Goal: Use online tool/utility: Use online tool/utility

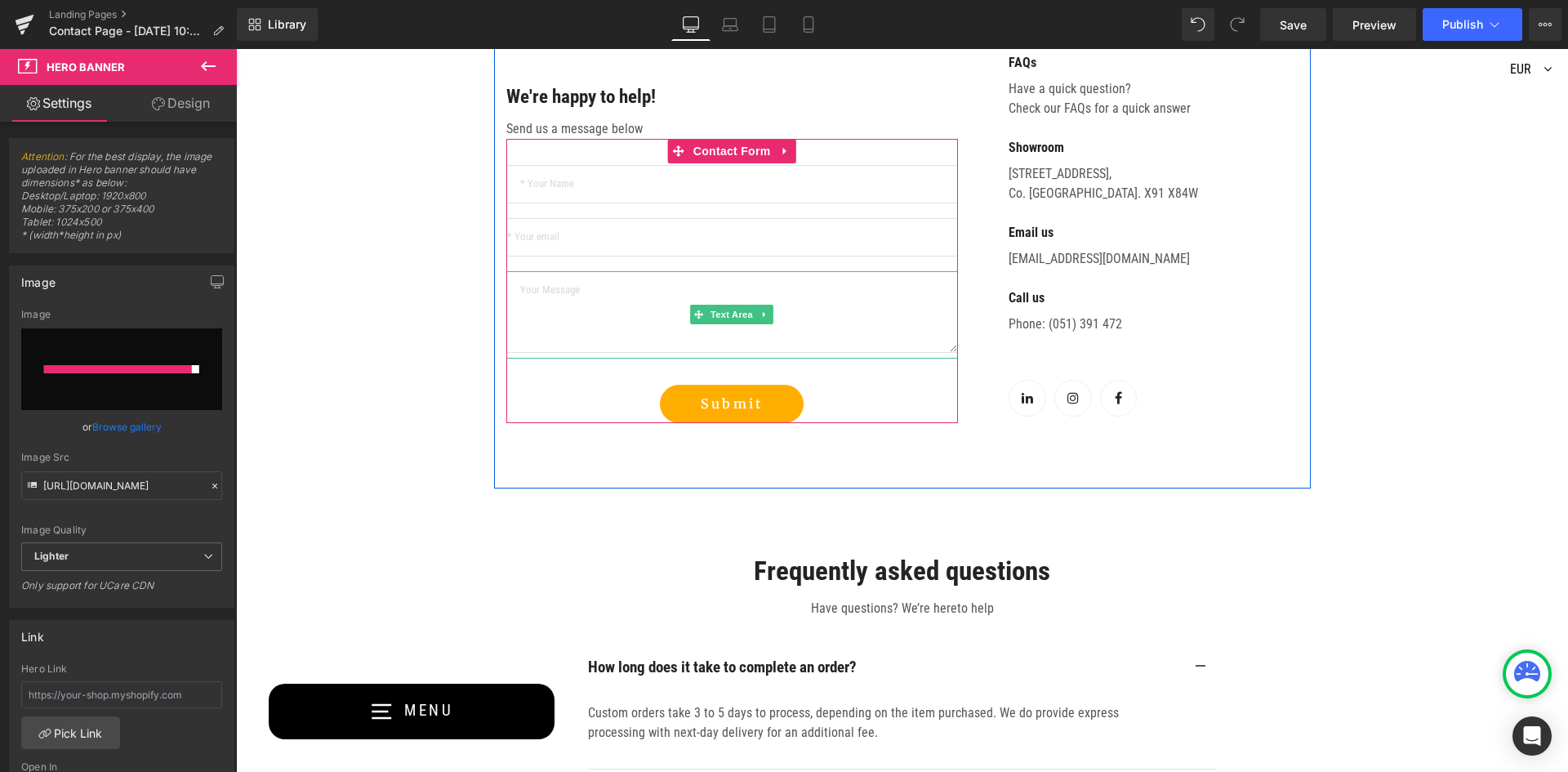
scroll to position [490, 0]
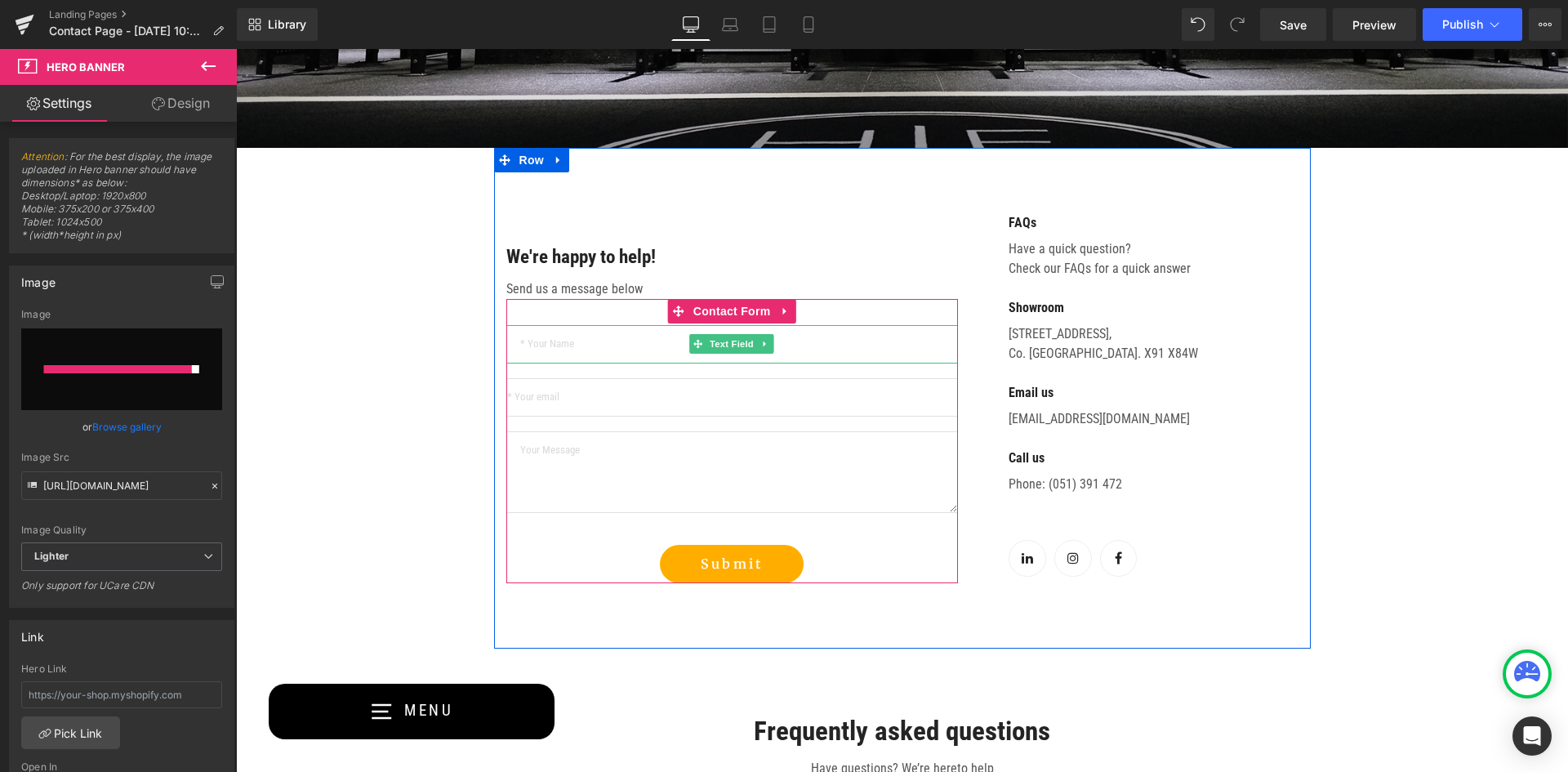
click at [658, 351] on input "text" at bounding box center [732, 344] width 451 height 38
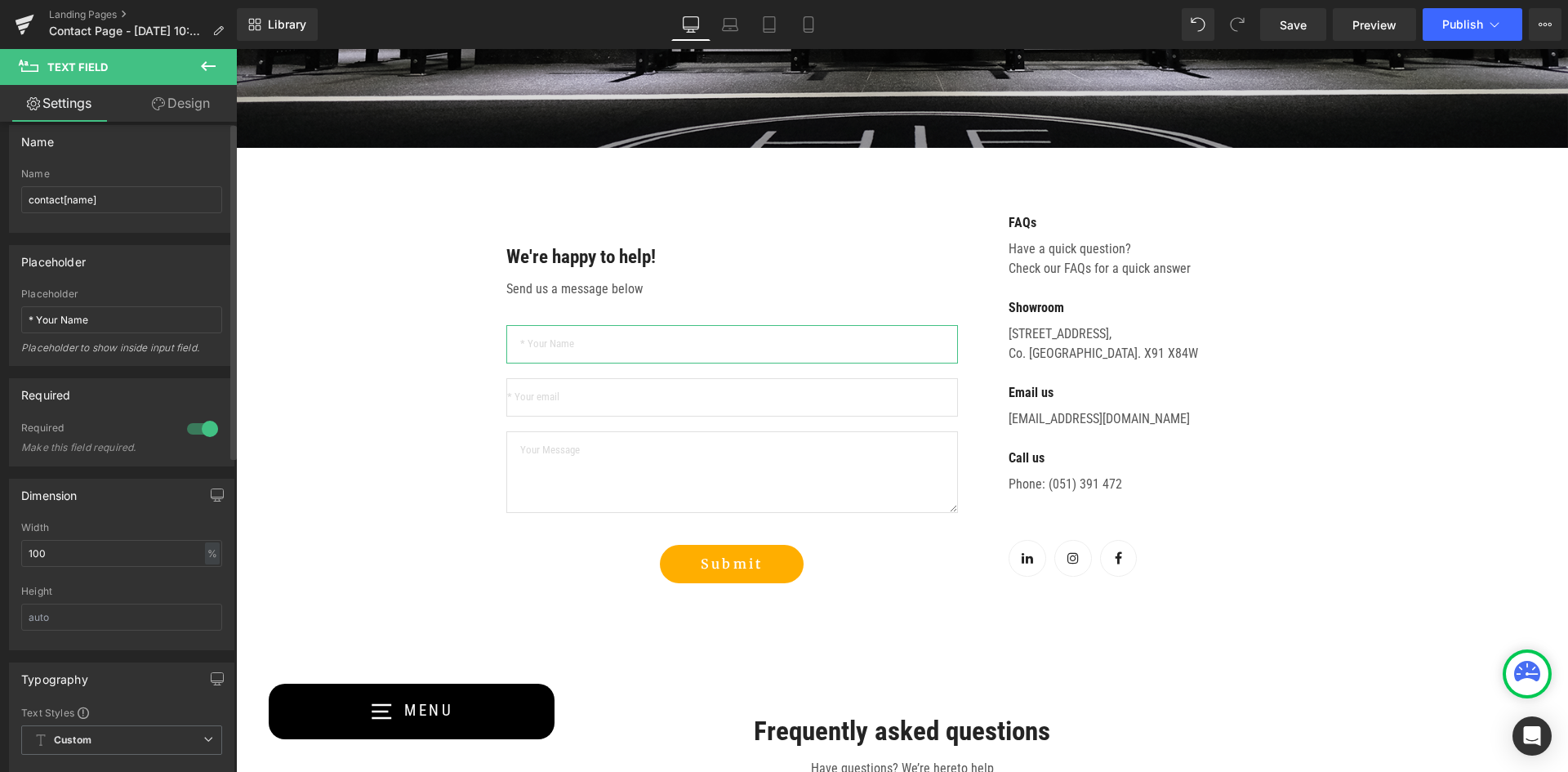
scroll to position [0, 0]
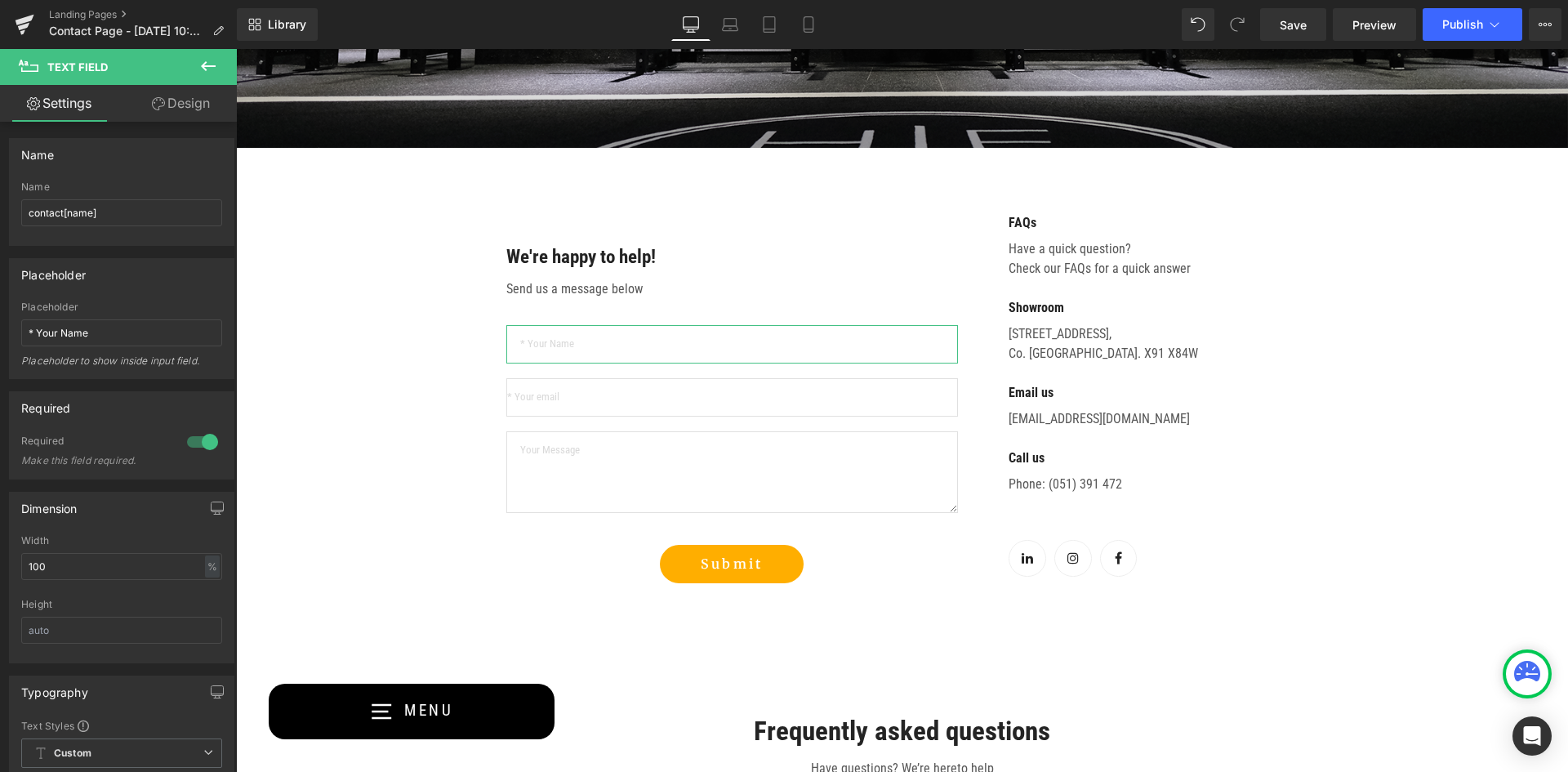
click at [166, 103] on link "Design" at bounding box center [180, 103] width 119 height 37
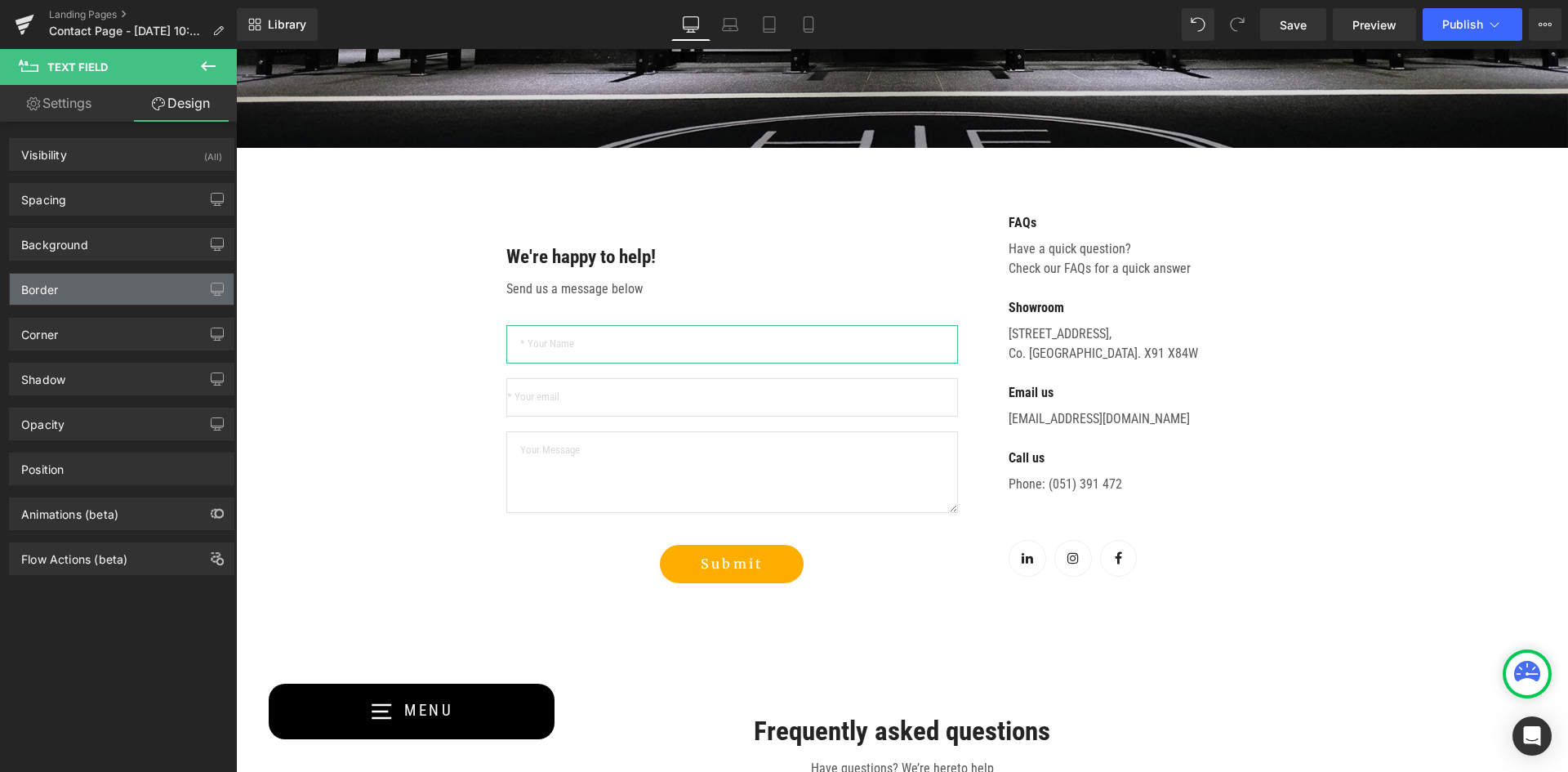
click at [136, 291] on div "Border" at bounding box center [122, 289] width 223 height 31
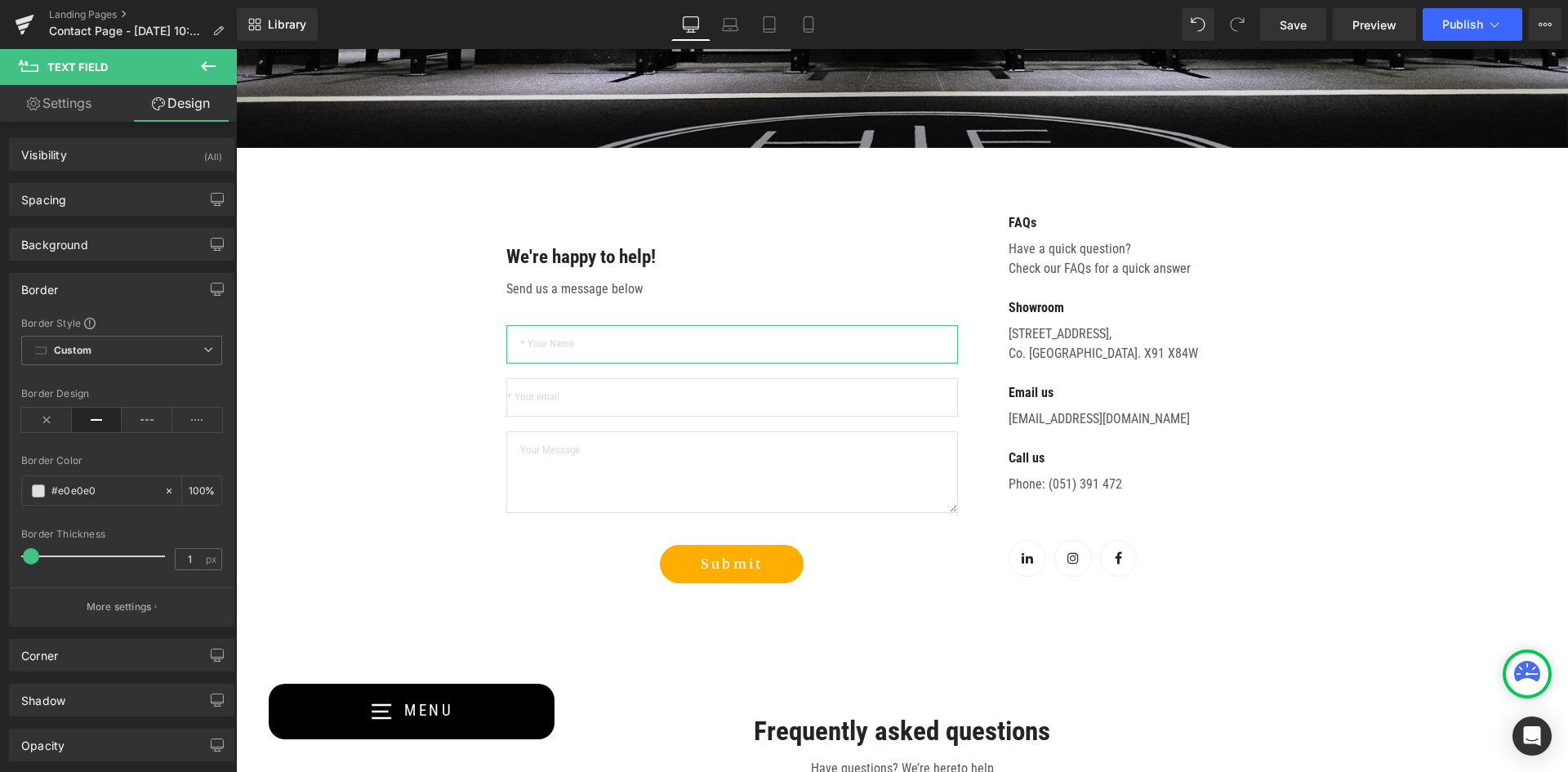
click at [138, 288] on div "Border" at bounding box center [122, 289] width 223 height 31
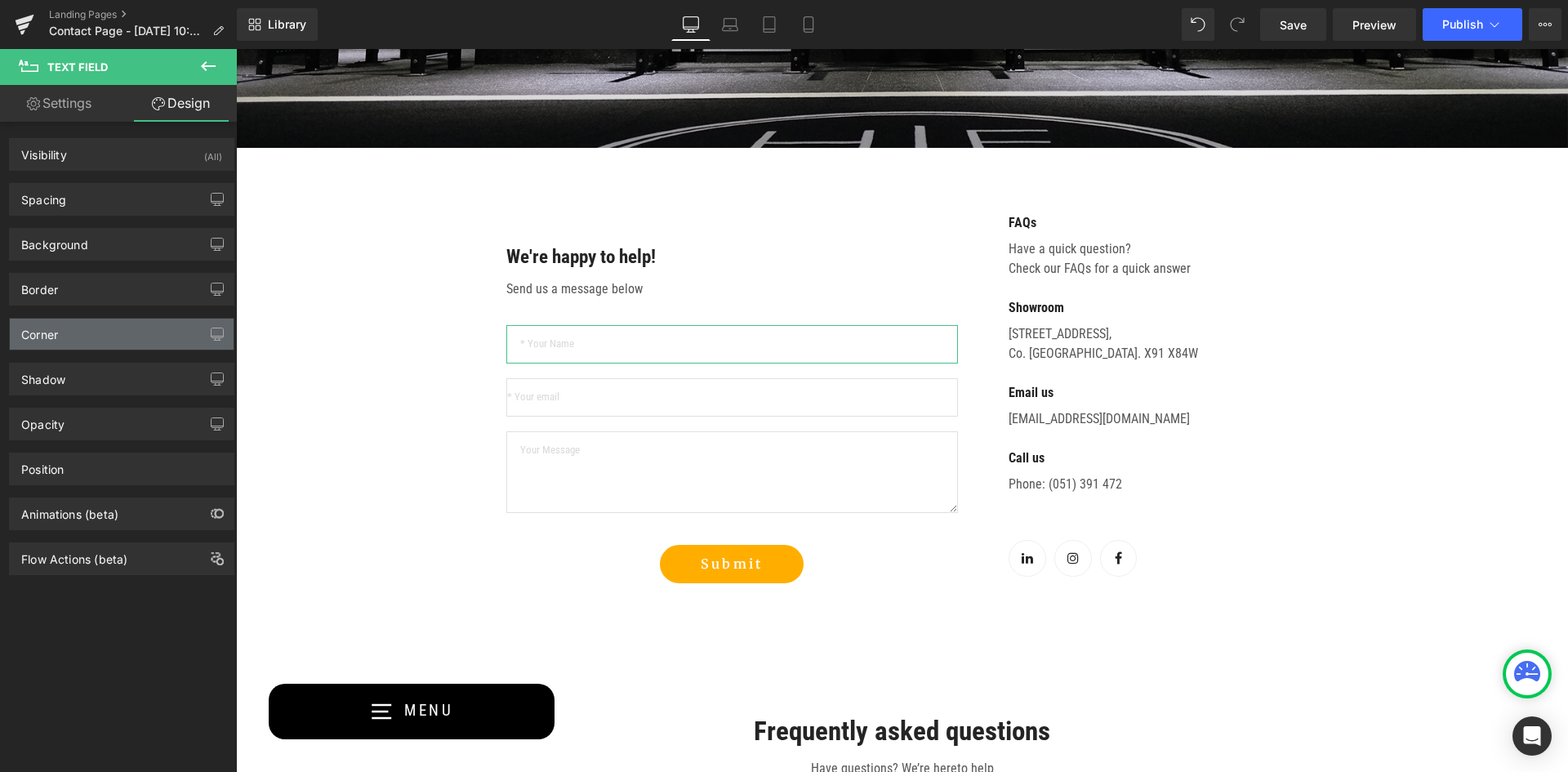
click at [125, 337] on div "Corner" at bounding box center [122, 333] width 223 height 31
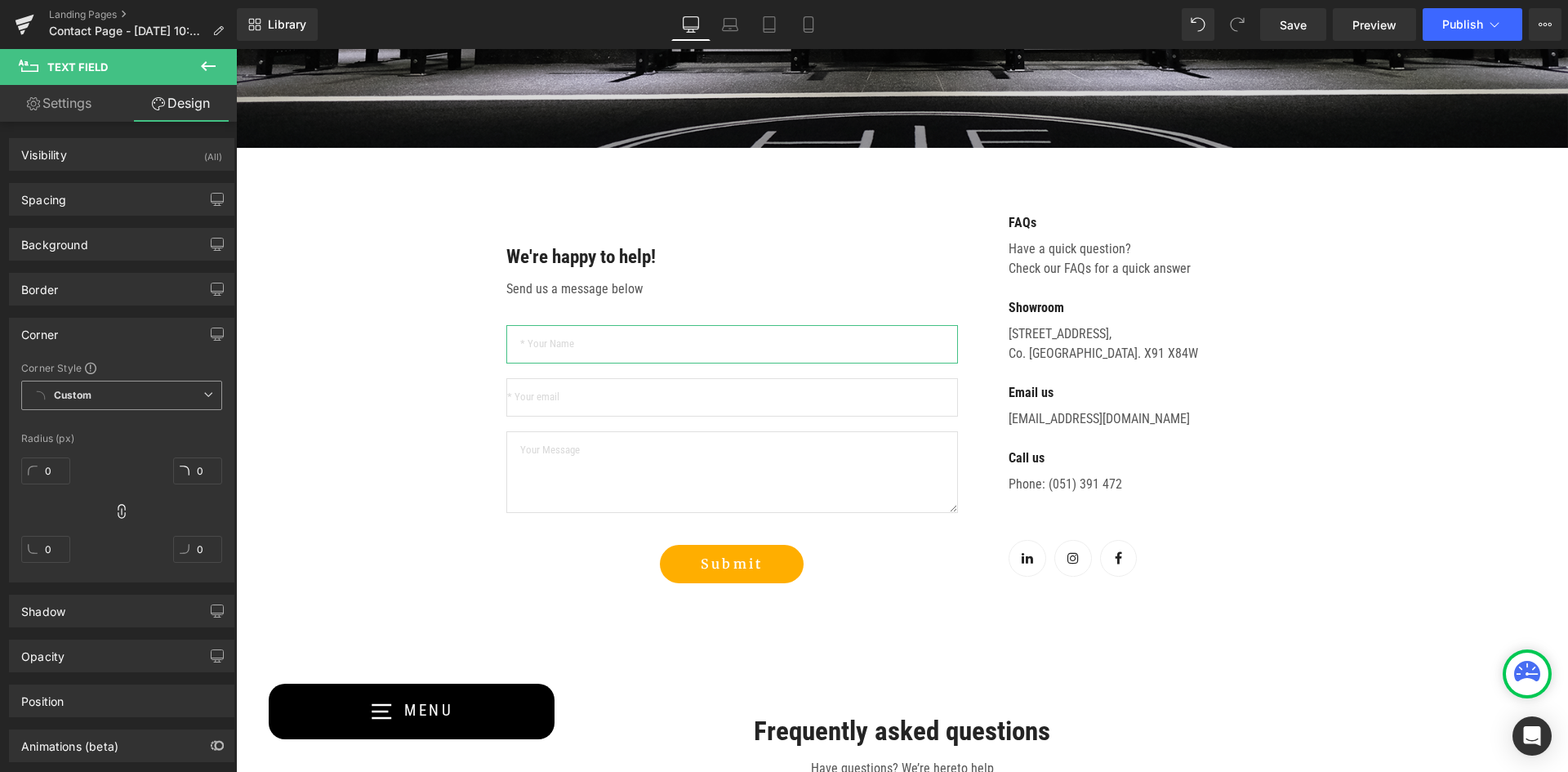
click at [109, 392] on span "Custom Setup Global Style" at bounding box center [122, 395] width 201 height 29
click at [55, 474] on input "0" at bounding box center [46, 471] width 49 height 27
click at [56, 468] on input "0" at bounding box center [46, 471] width 49 height 27
drag, startPoint x: 55, startPoint y: 471, endPoint x: 40, endPoint y: 471, distance: 15.0
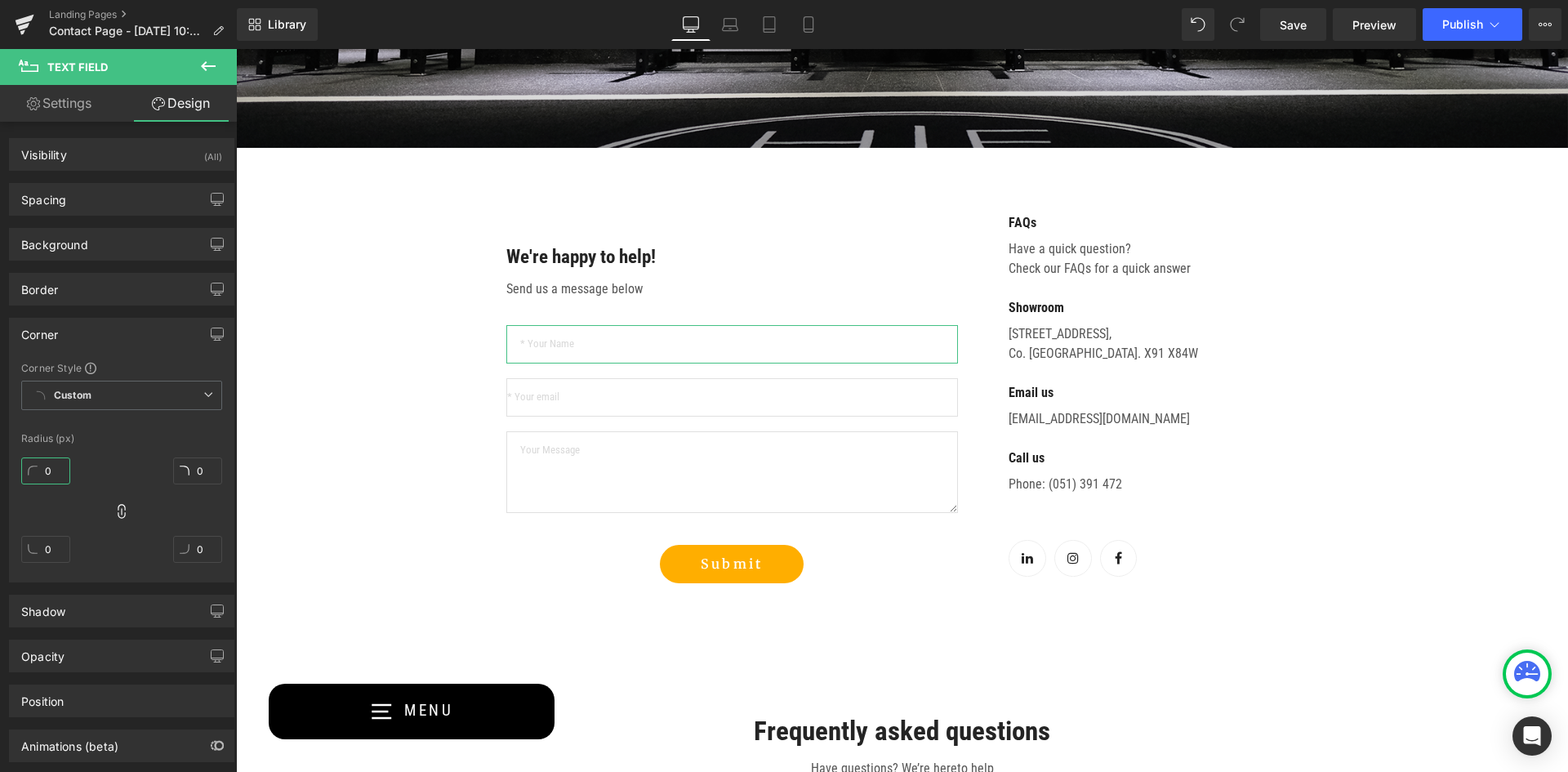
click at [40, 471] on input "0" at bounding box center [46, 471] width 49 height 27
type input "2"
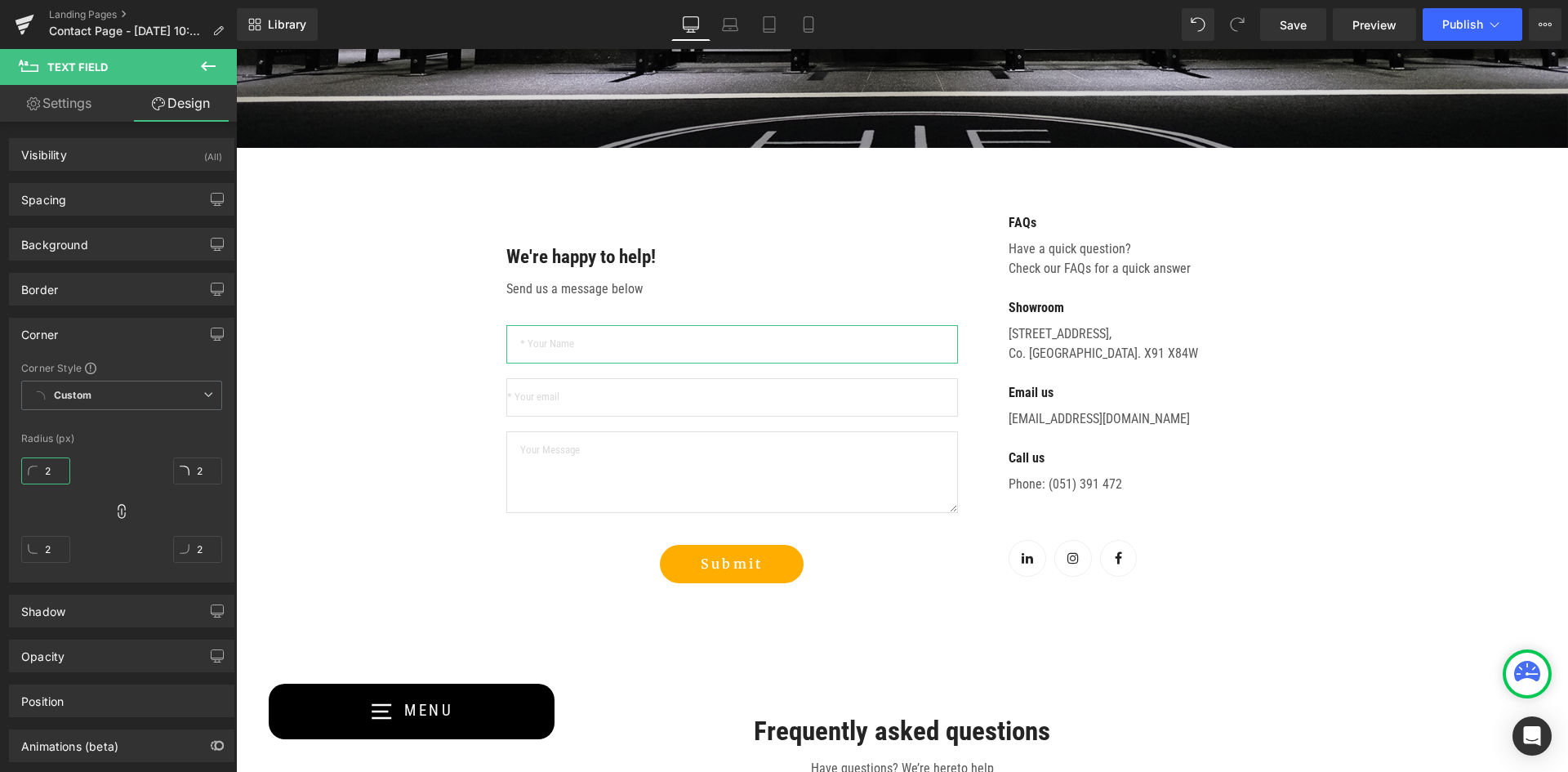
type input "20"
type input "2"
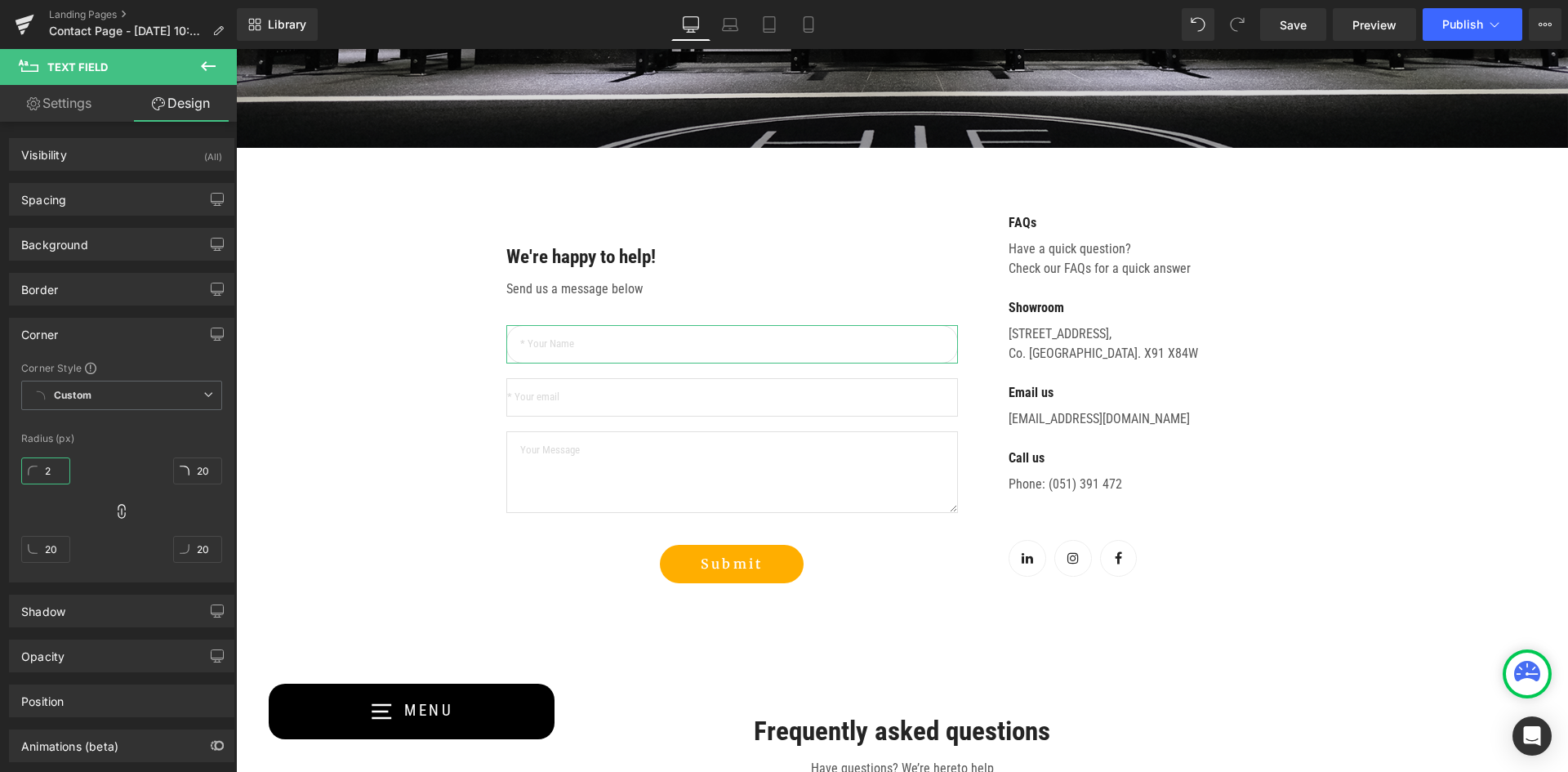
type input "2"
type input "15"
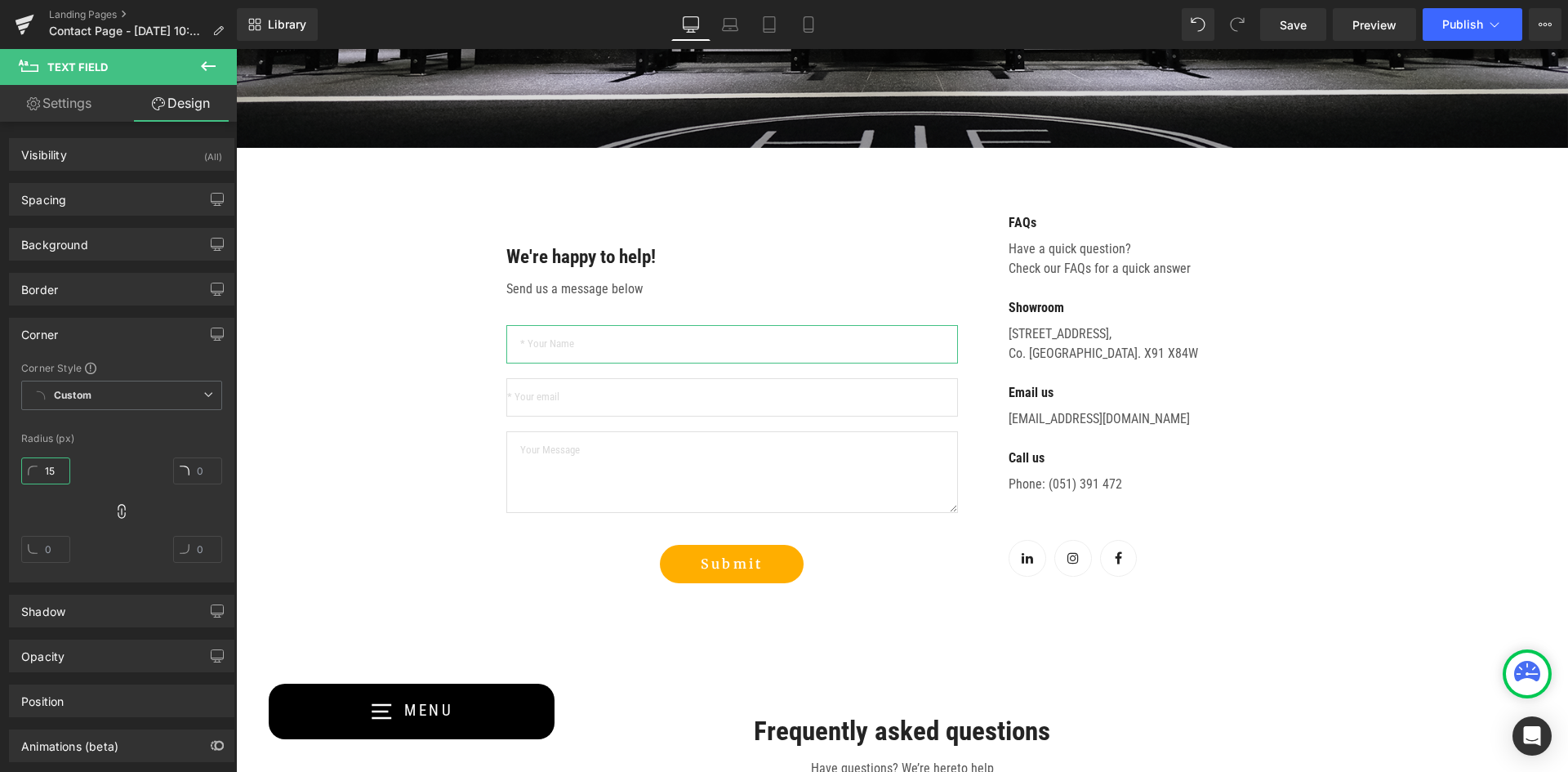
type input "15"
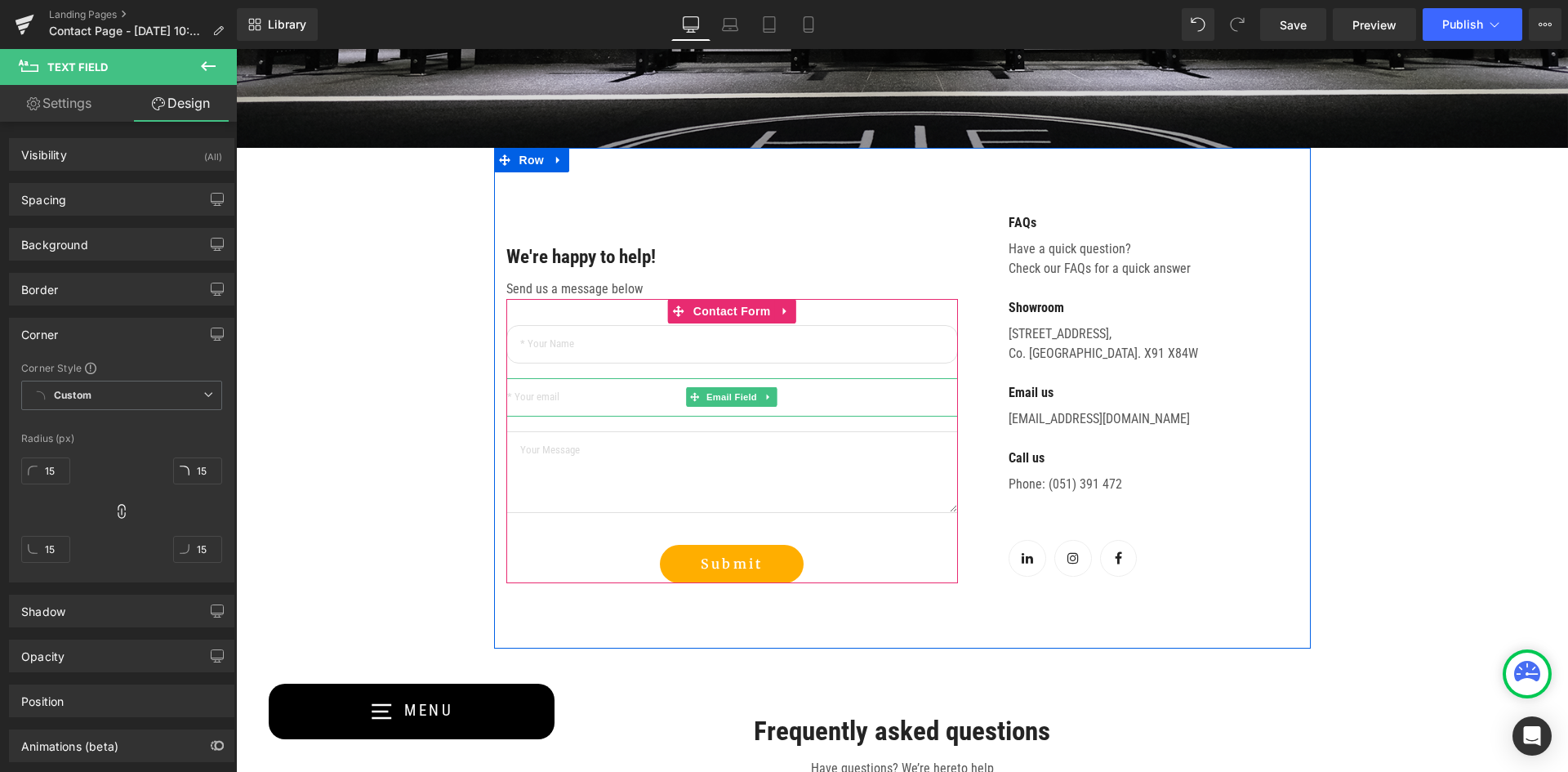
click at [638, 404] on input "email" at bounding box center [732, 397] width 451 height 38
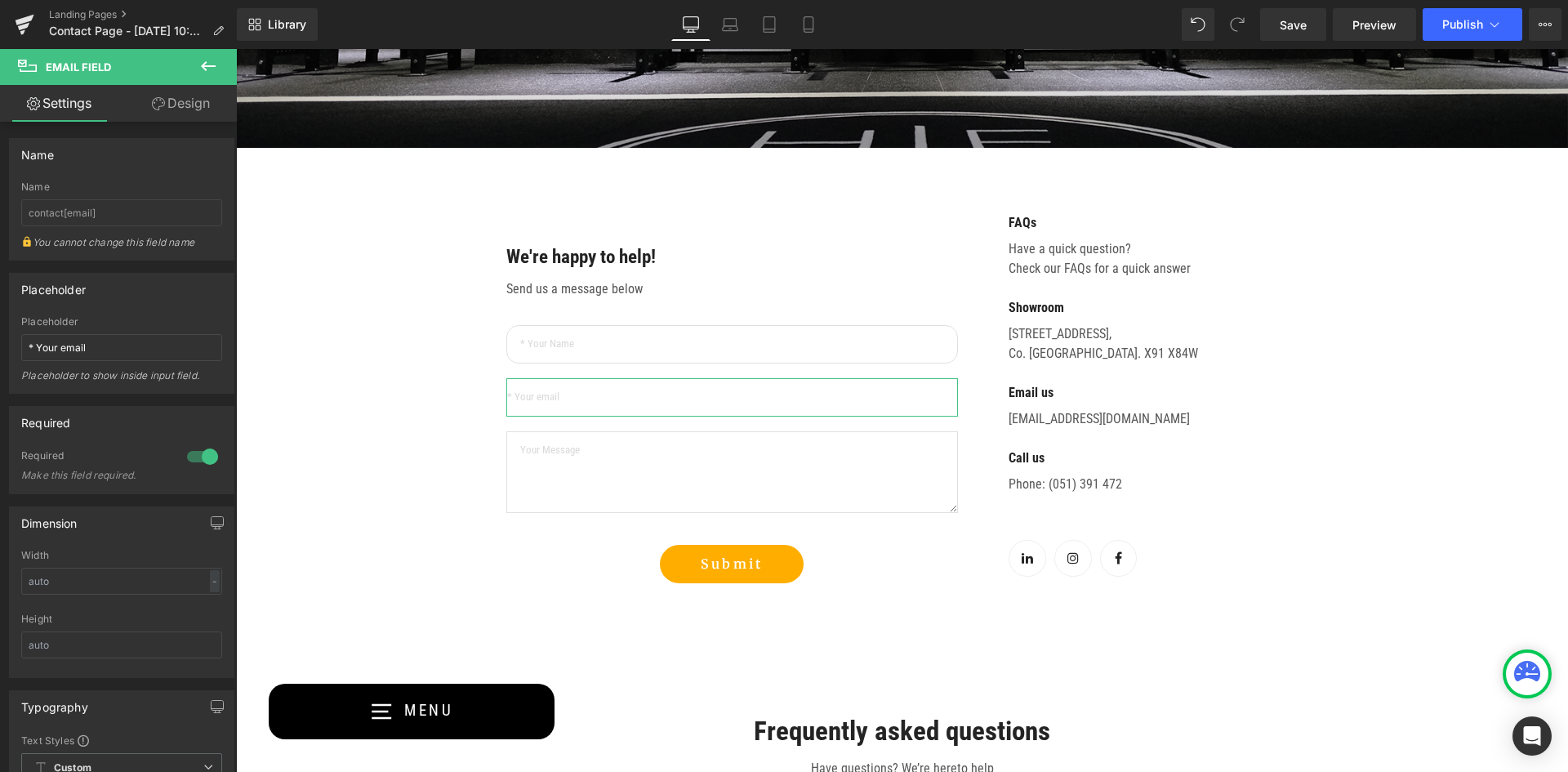
click at [183, 100] on link "Design" at bounding box center [180, 103] width 119 height 37
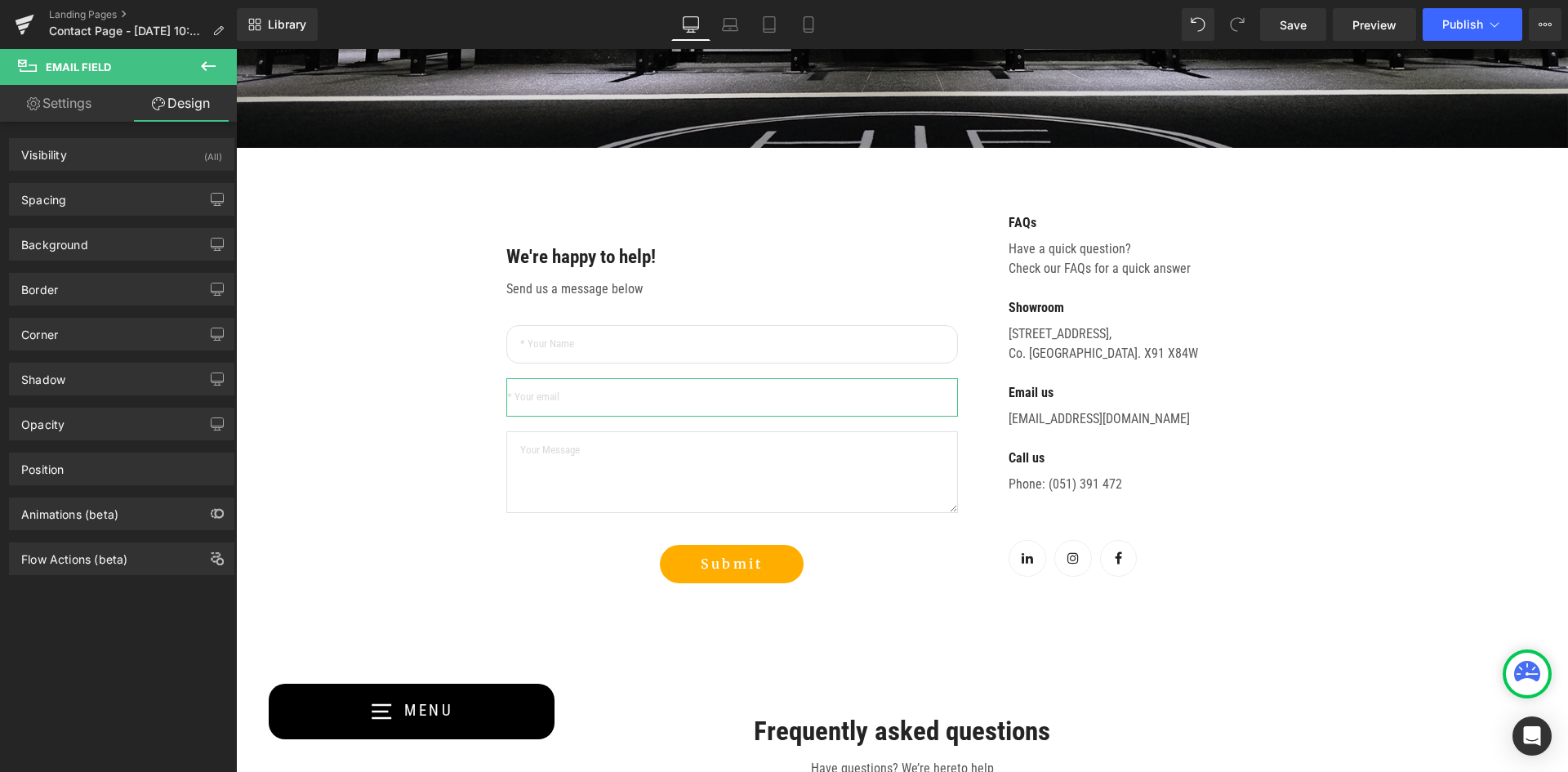
type input "0"
click at [101, 338] on div "Corner" at bounding box center [122, 333] width 223 height 31
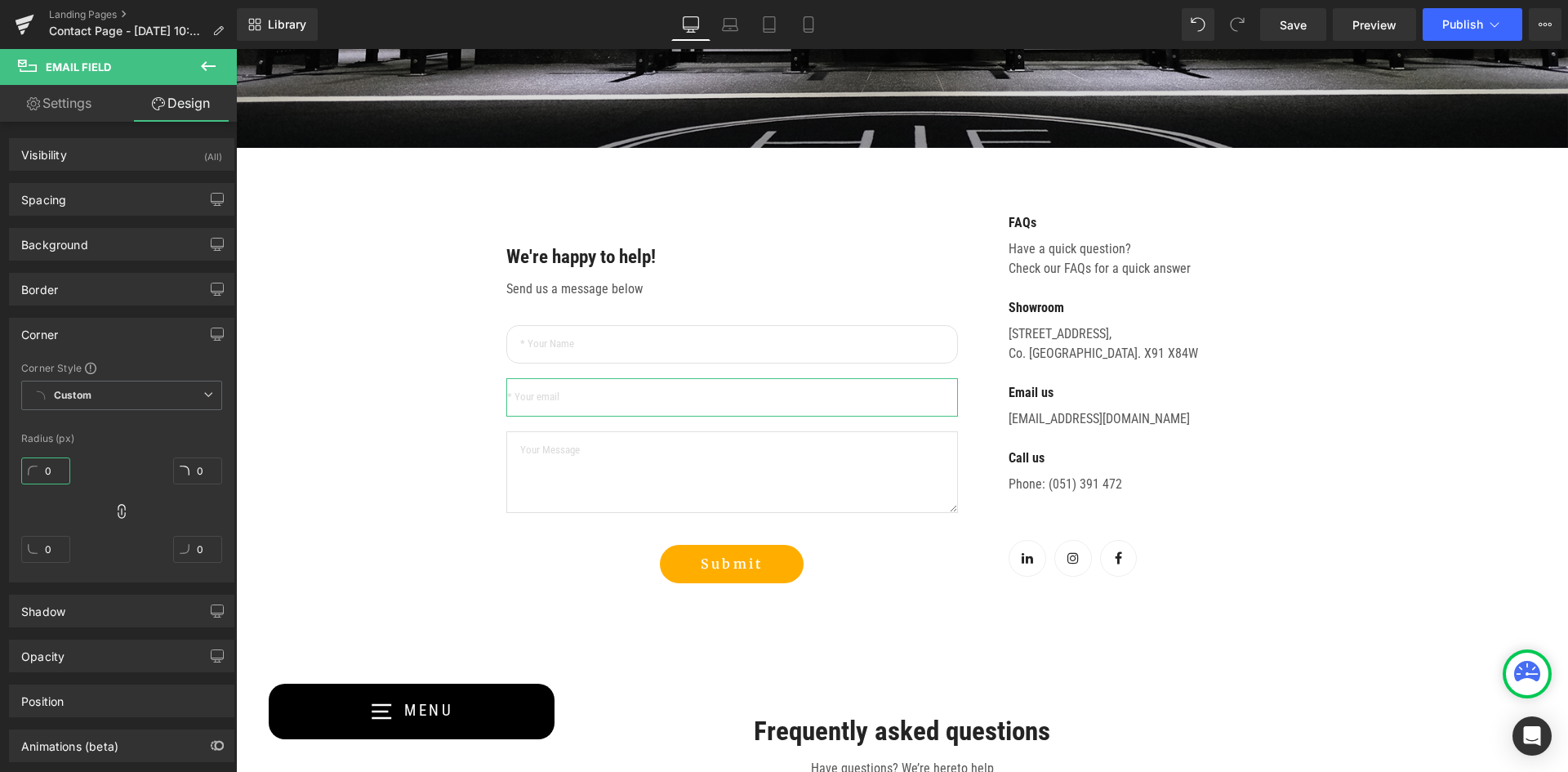
click at [55, 465] on input "0" at bounding box center [46, 471] width 49 height 27
type input "1"
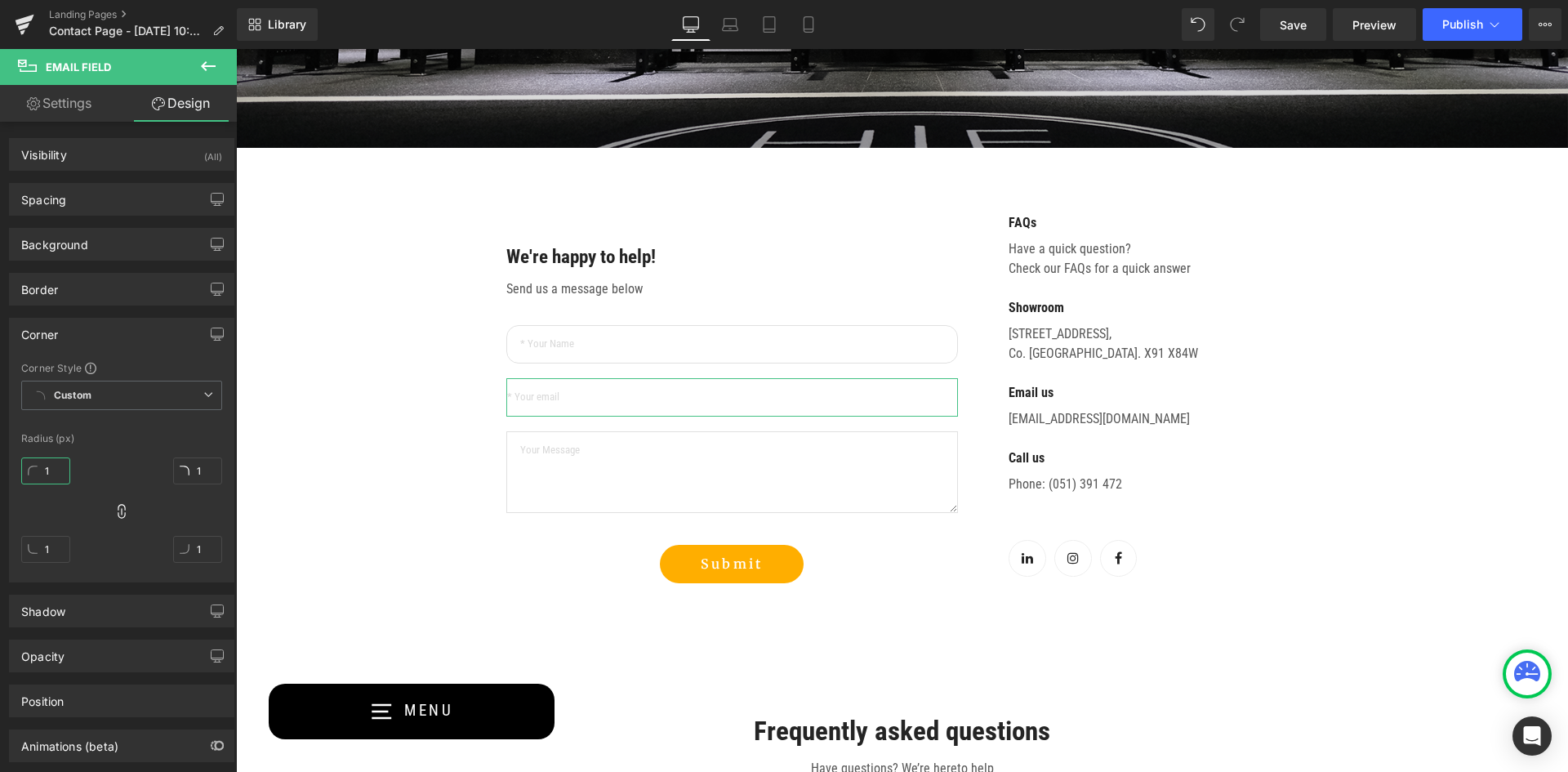
type input "15"
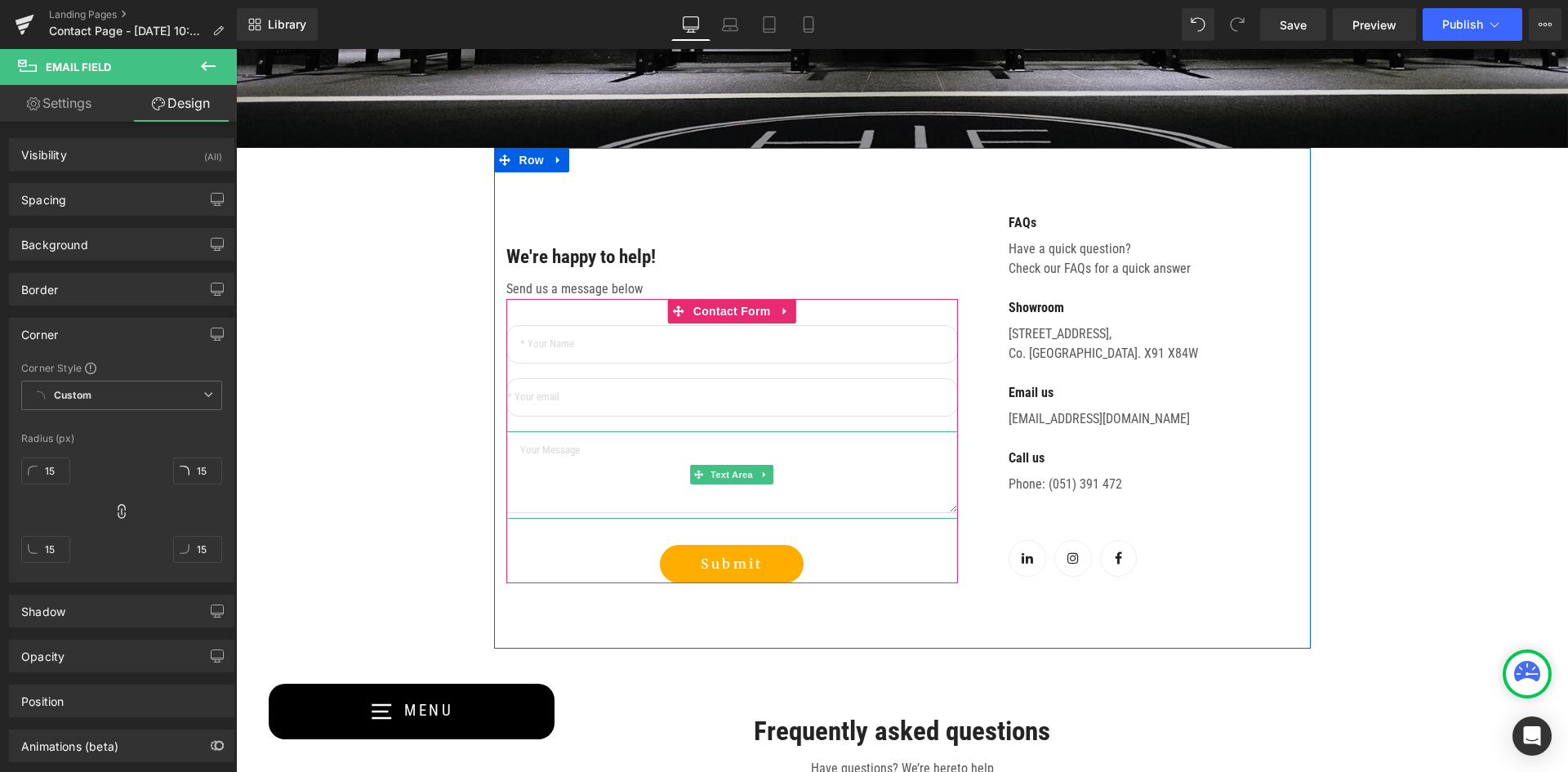
click at [561, 496] on textarea at bounding box center [732, 472] width 451 height 81
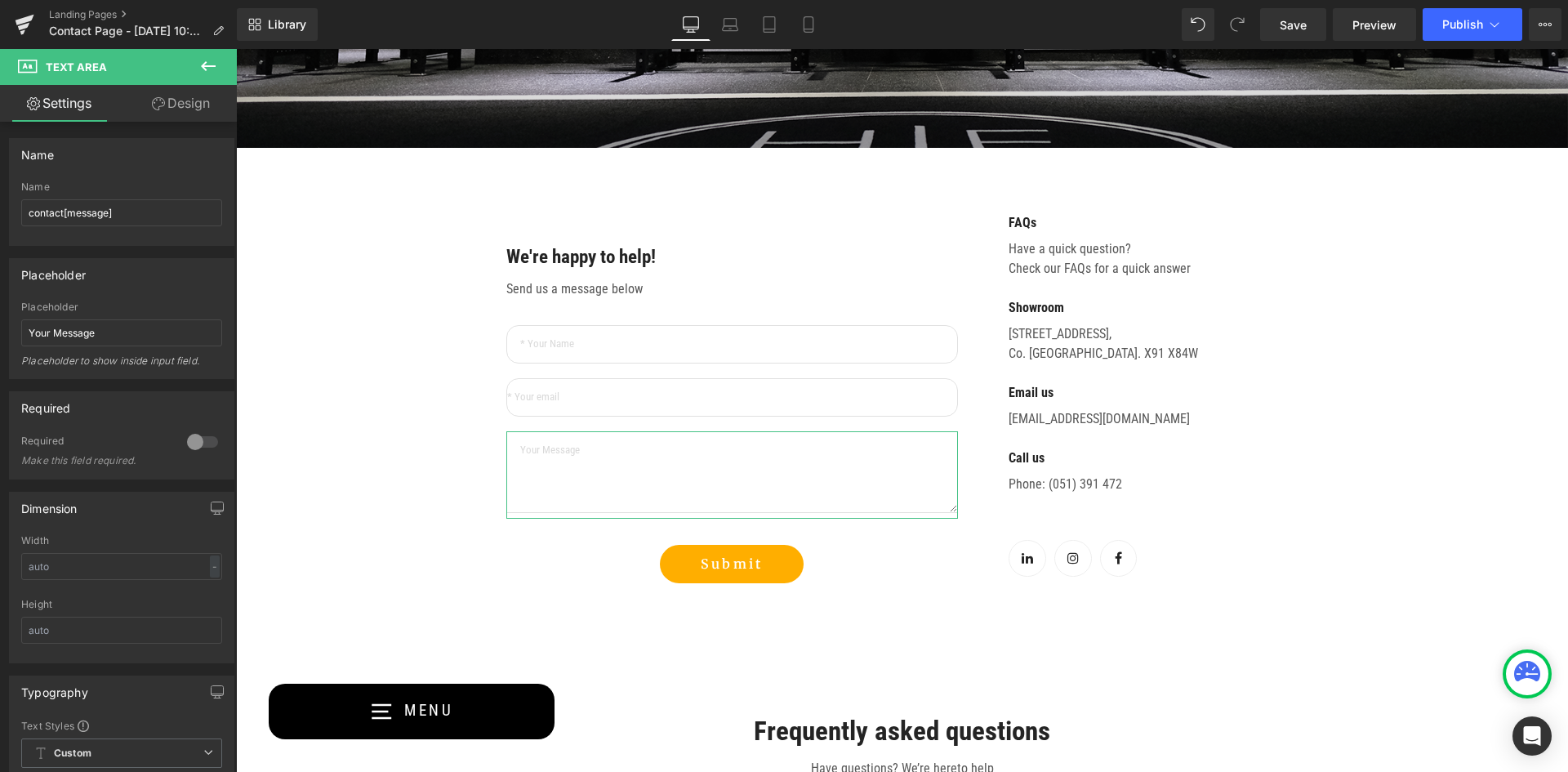
click at [189, 108] on link "Design" at bounding box center [180, 103] width 119 height 37
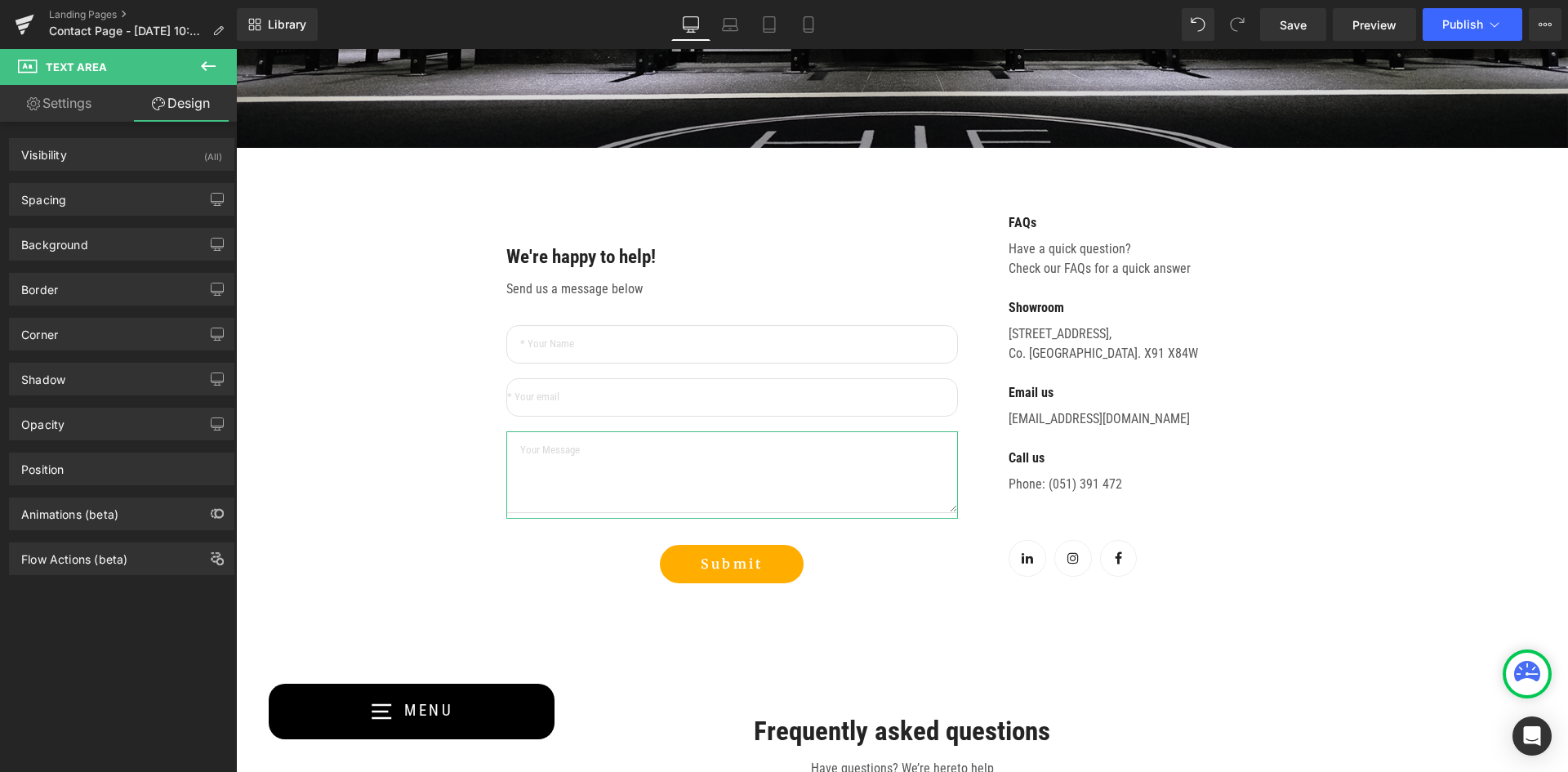
type input "0"
click at [74, 347] on div "Corner" at bounding box center [122, 333] width 223 height 31
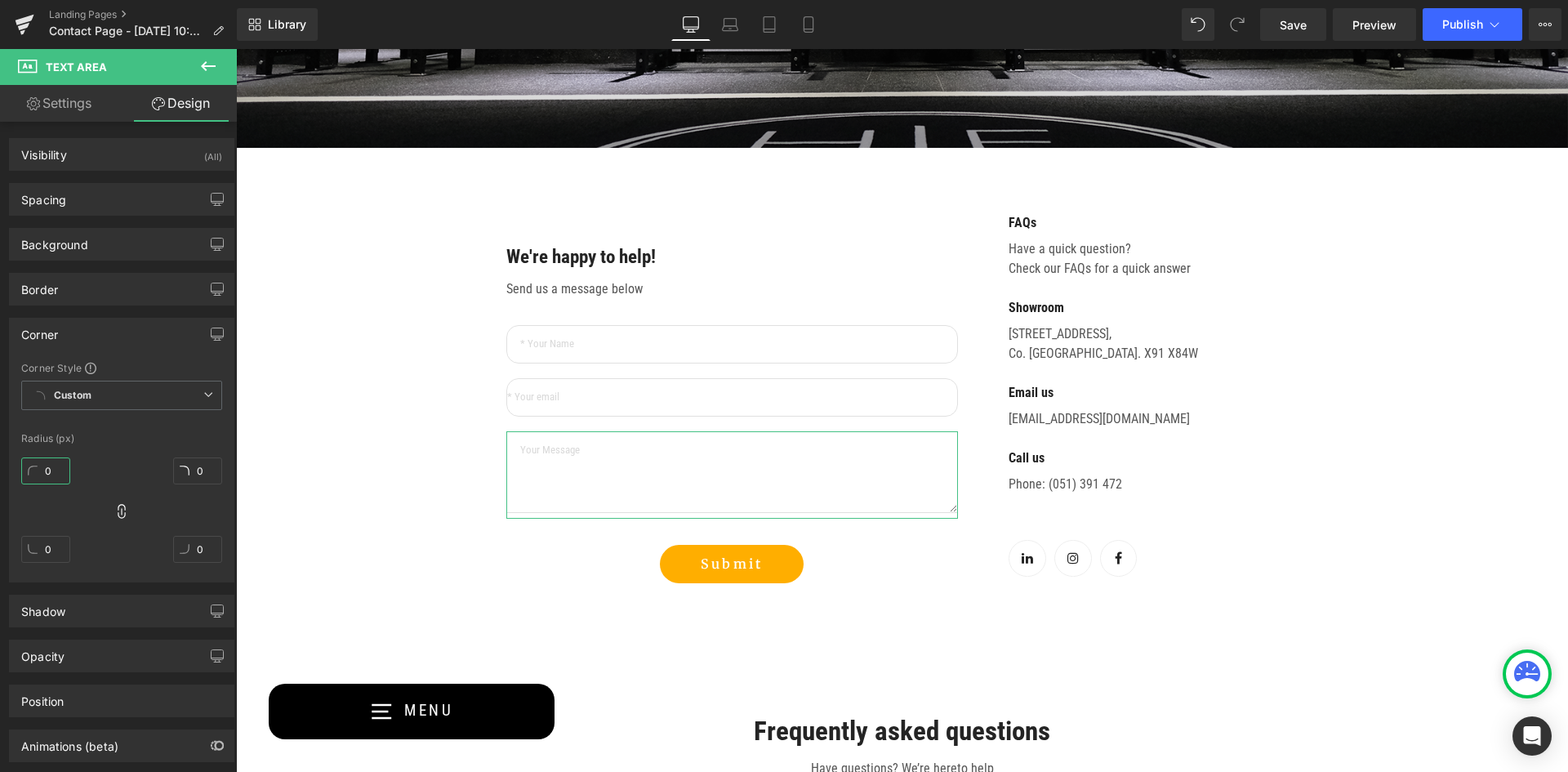
click at [54, 468] on input "0" at bounding box center [46, 471] width 49 height 27
type input "1"
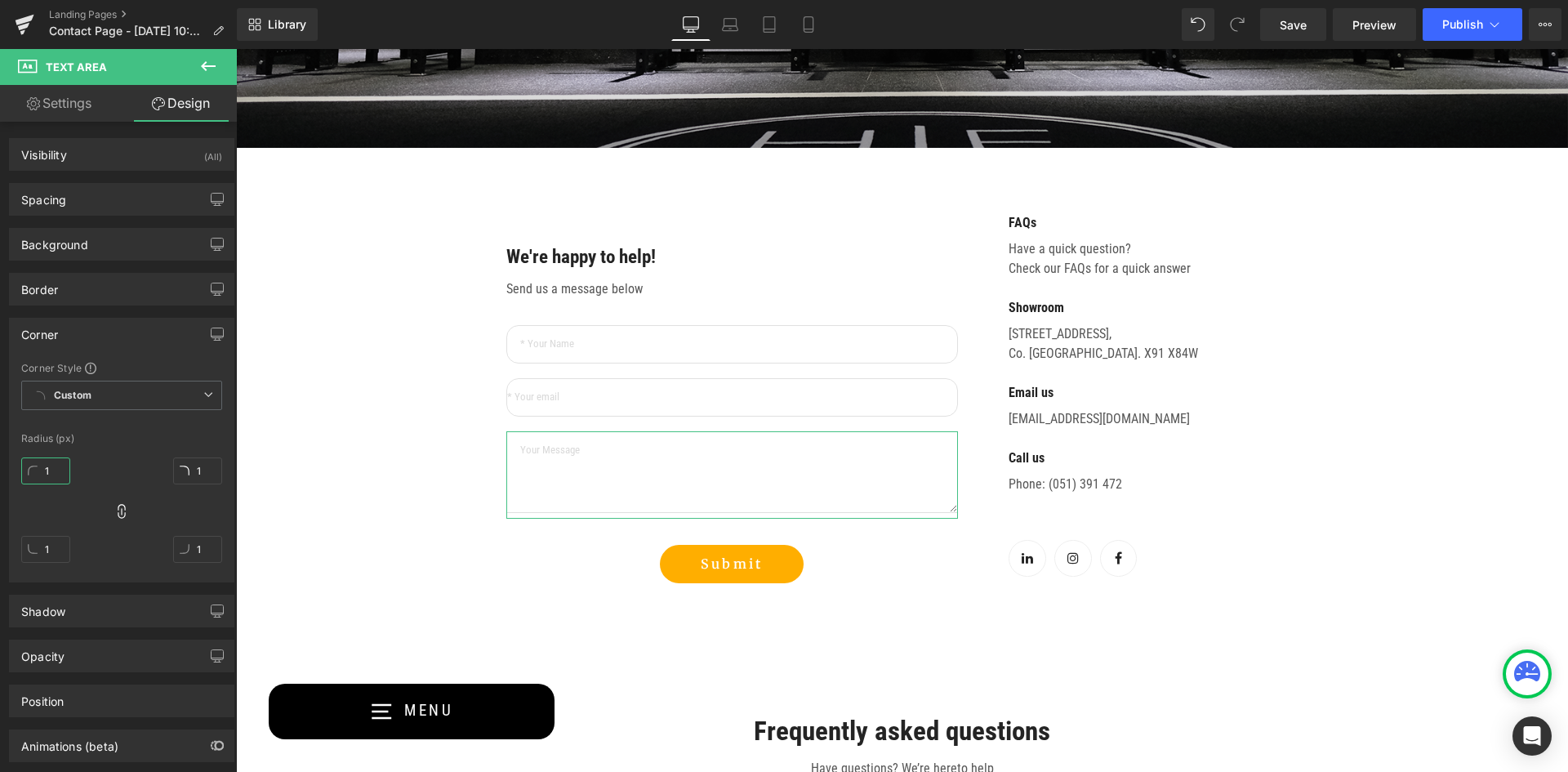
type input "15"
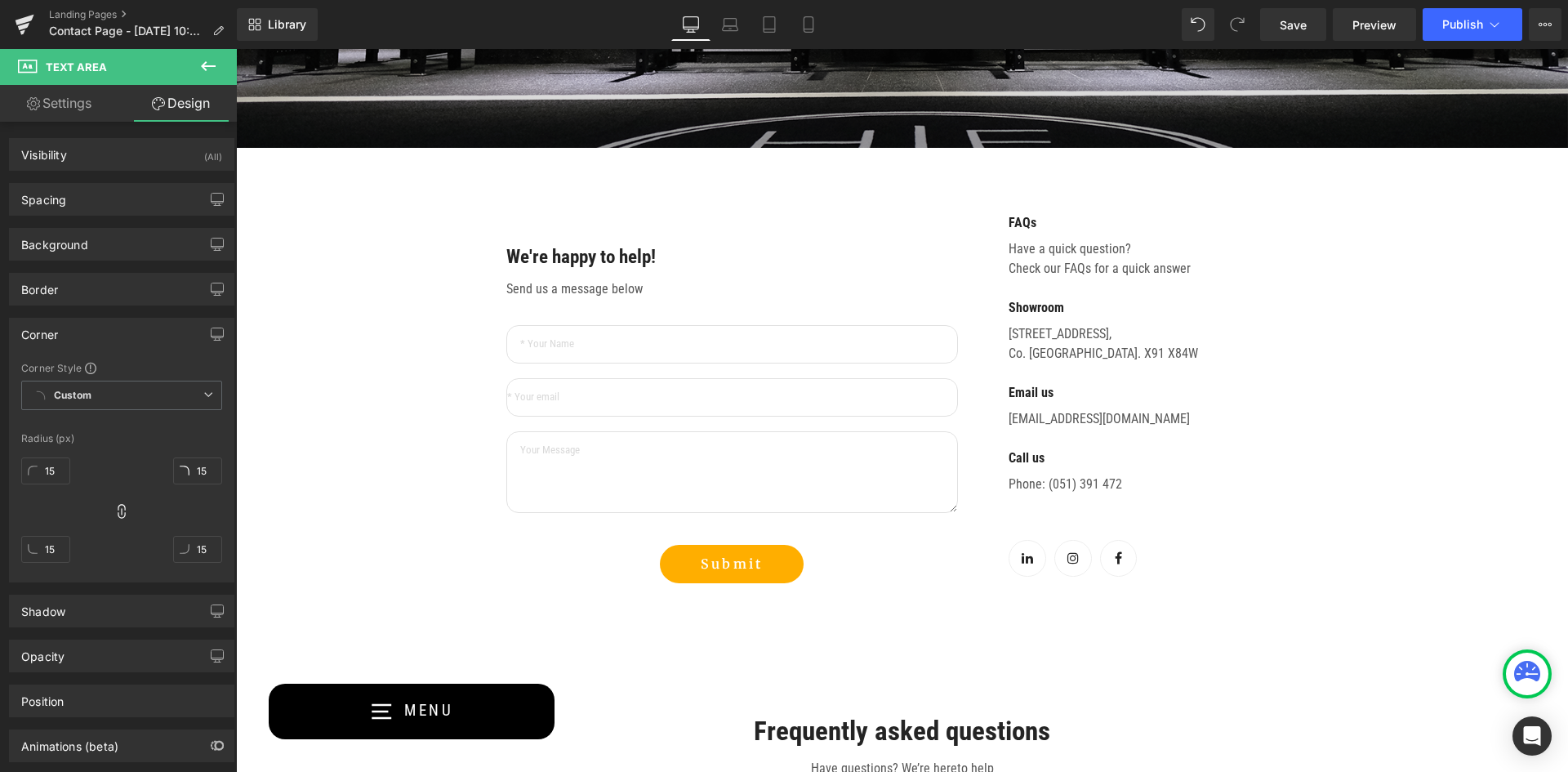
click at [355, 373] on div "Contact Us Heading Text Block Row Hero Banner 196px 216px We're happy to help! …" at bounding box center [901, 726] width 1332 height 2122
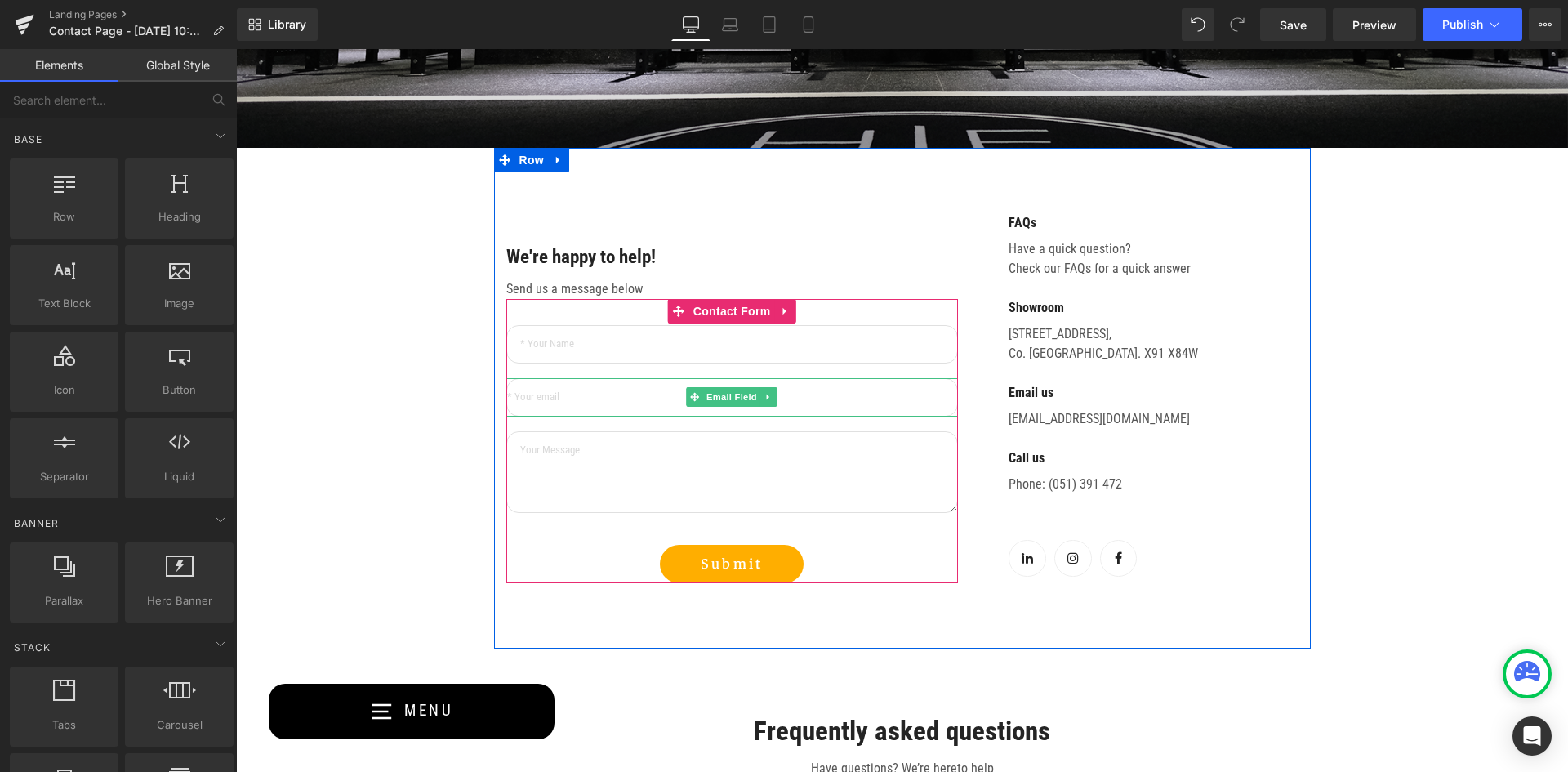
click at [582, 401] on input "email" at bounding box center [732, 397] width 451 height 38
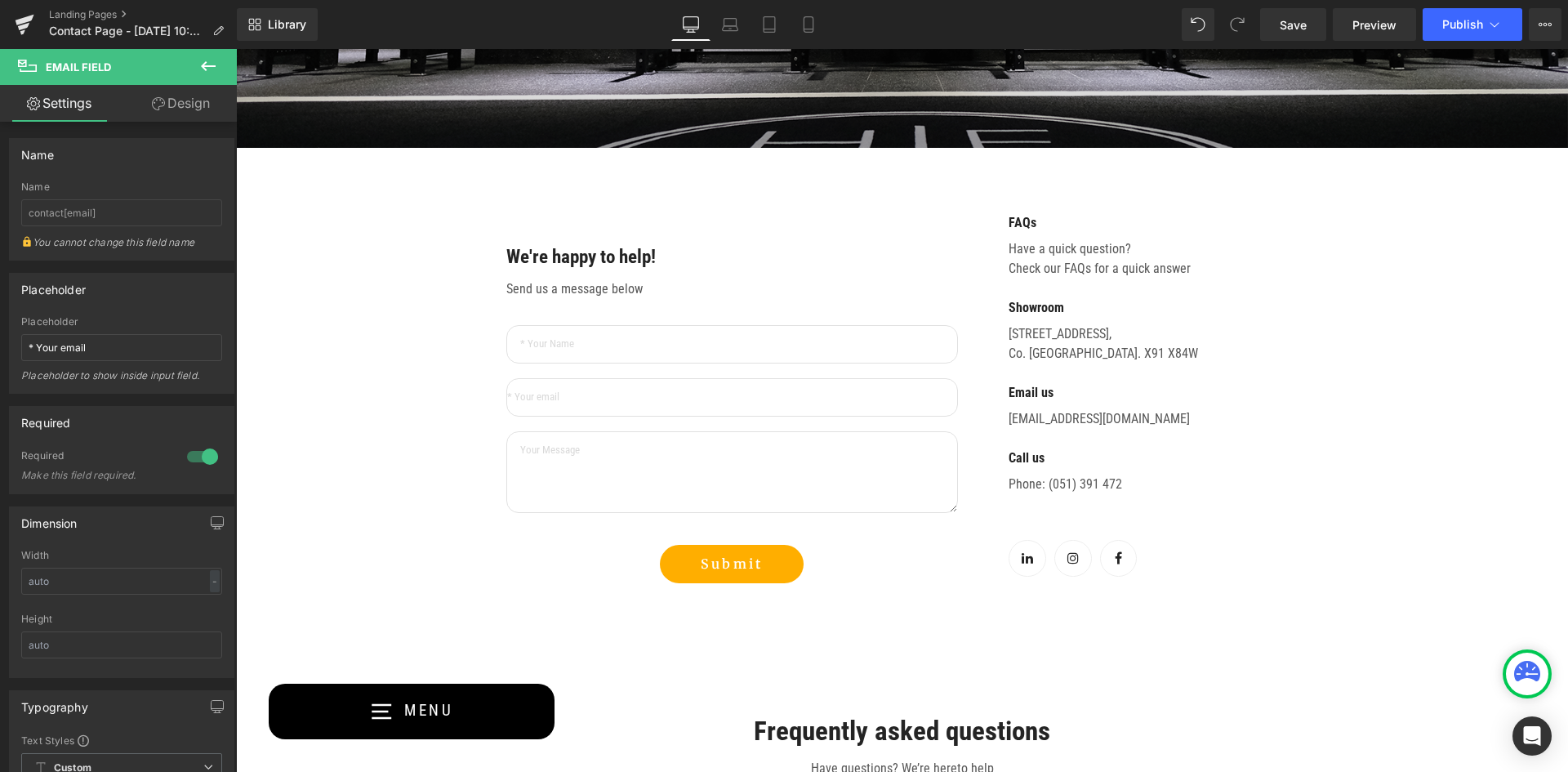
click at [365, 428] on div "Contact Us Heading Text Block Row Hero Banner 196px 216px We're happy to help! …" at bounding box center [901, 726] width 1332 height 2122
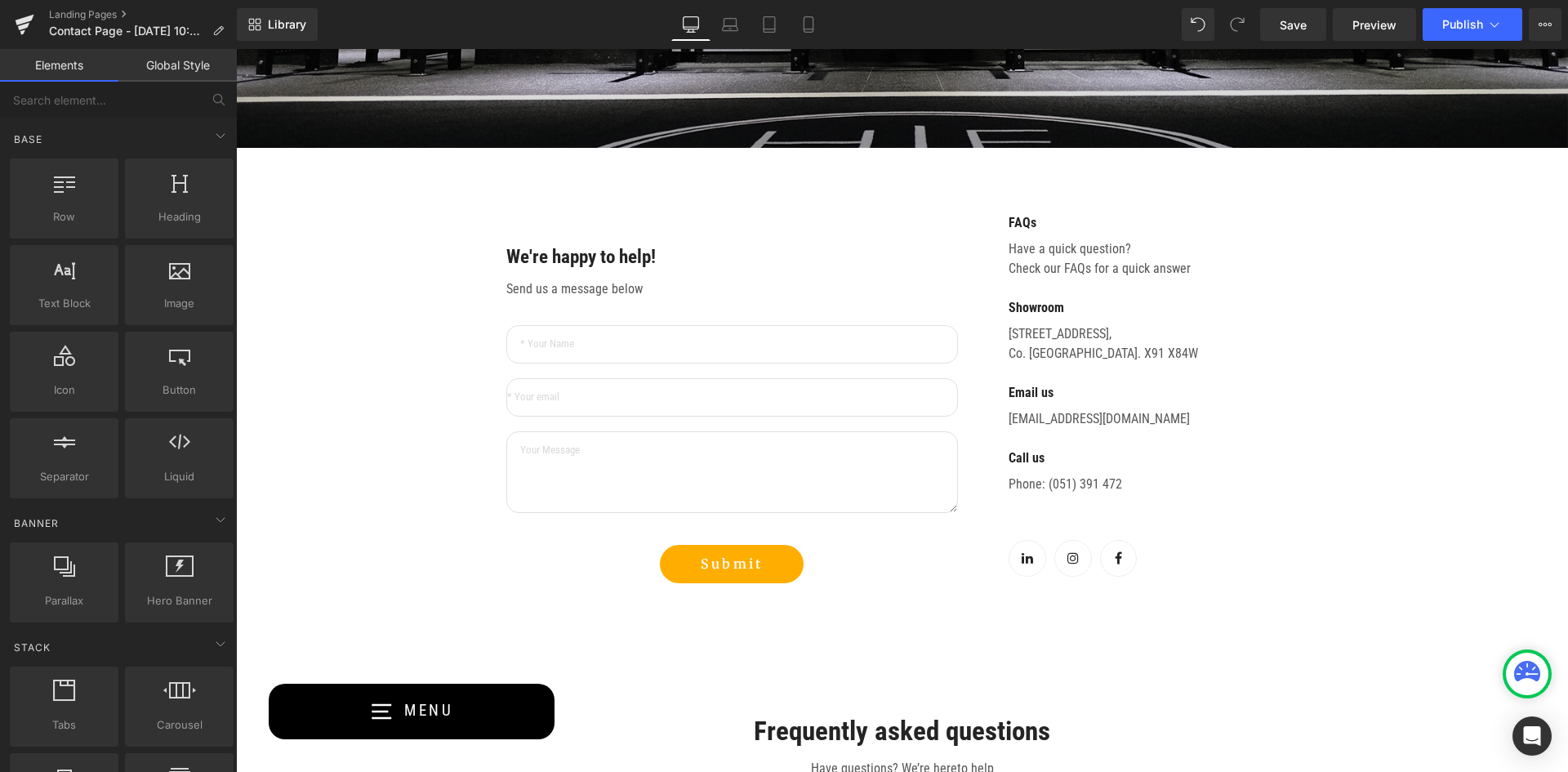
click at [527, 399] on input "email" at bounding box center [732, 397] width 451 height 38
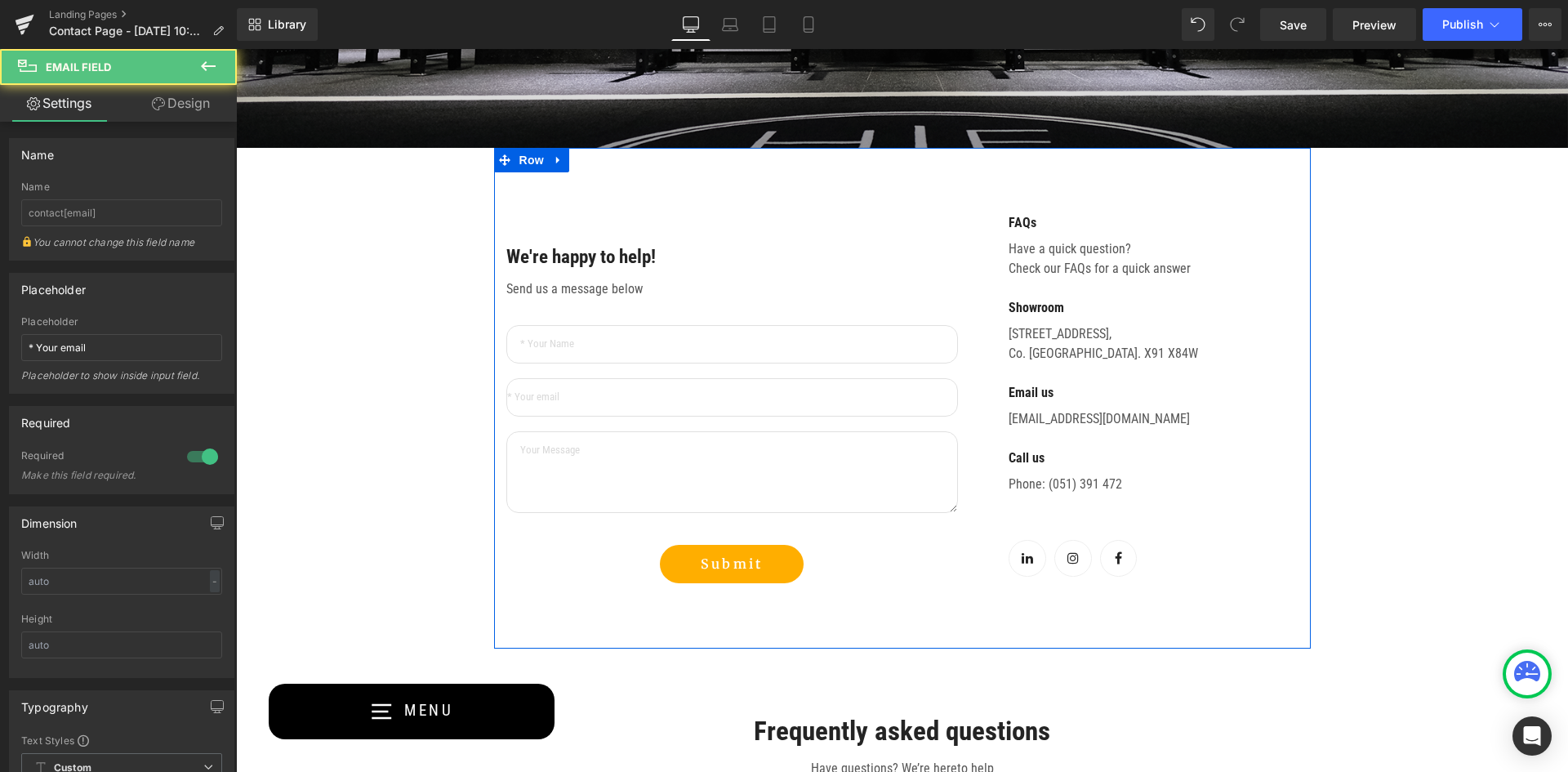
drag, startPoint x: 565, startPoint y: 394, endPoint x: 492, endPoint y: 397, distance: 73.1
click at [494, 397] on div "We're happy to help! Text Block Send us a message below Text Block Text Field E…" at bounding box center [732, 399] width 476 height 370
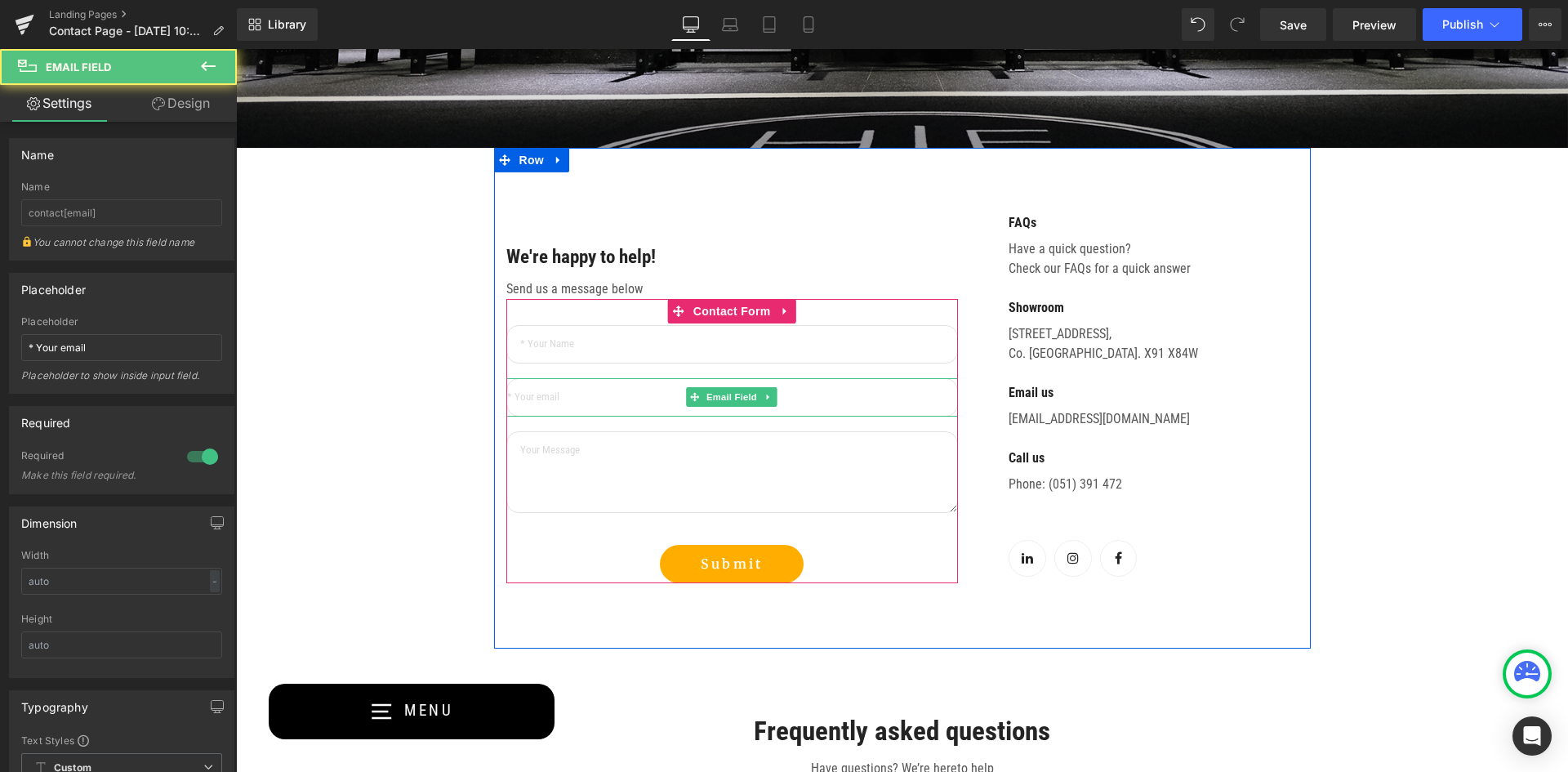
click at [560, 393] on input "email" at bounding box center [732, 397] width 451 height 38
click at [567, 341] on input "text" at bounding box center [732, 344] width 451 height 38
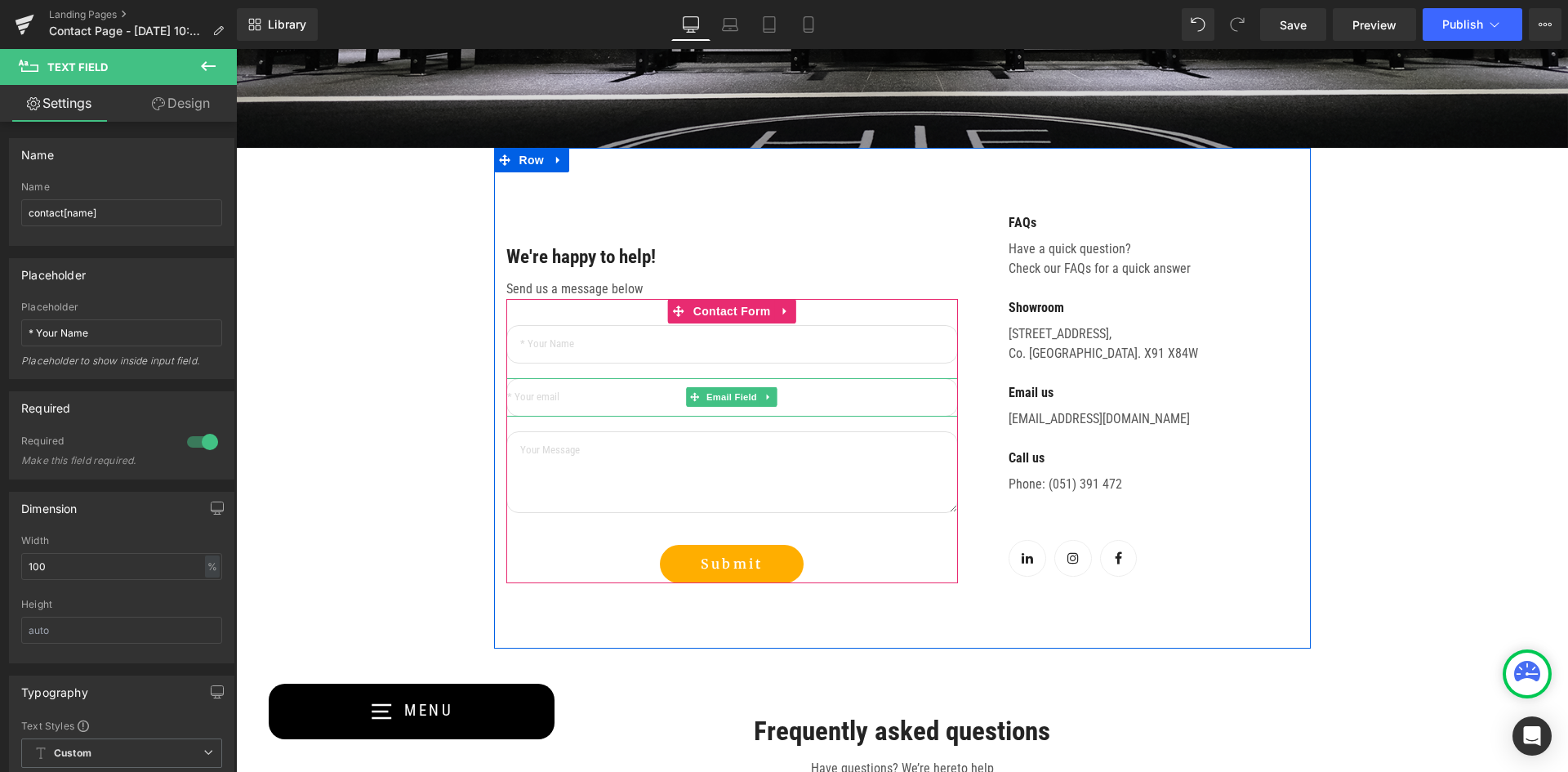
click at [559, 397] on input "email" at bounding box center [732, 397] width 451 height 38
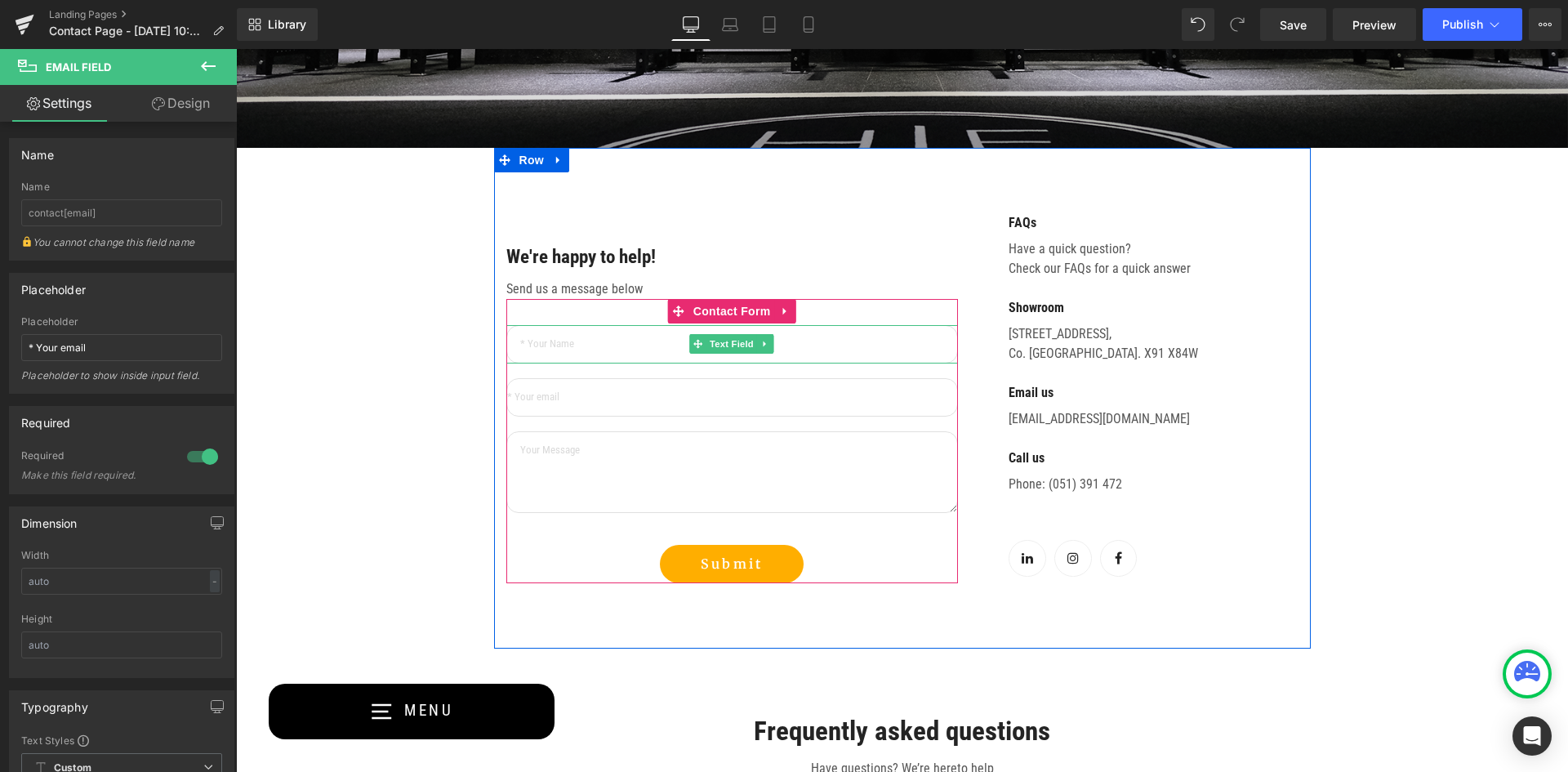
click at [608, 345] on input "text" at bounding box center [732, 344] width 451 height 38
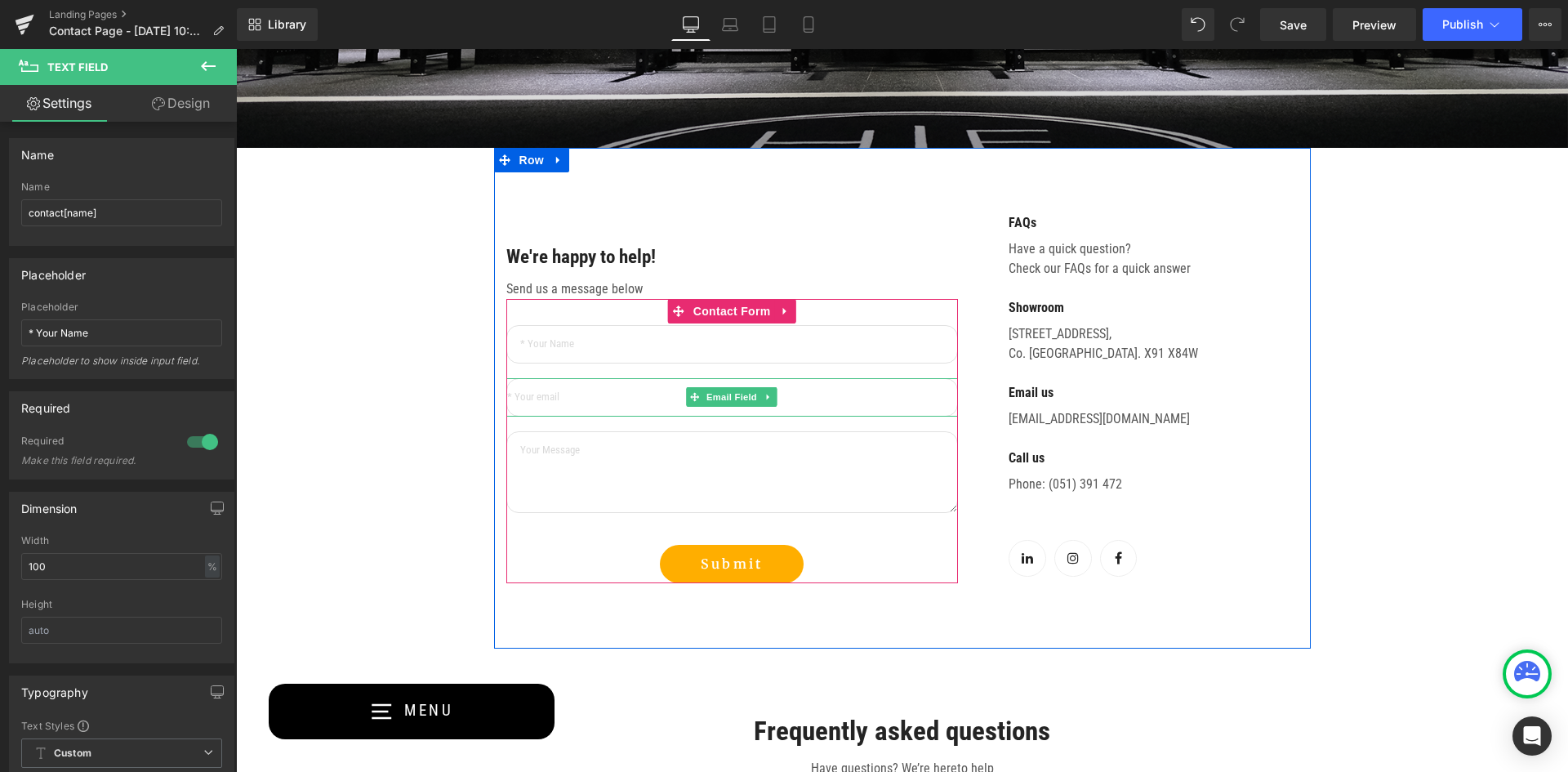
click at [566, 405] on input "email" at bounding box center [732, 397] width 451 height 38
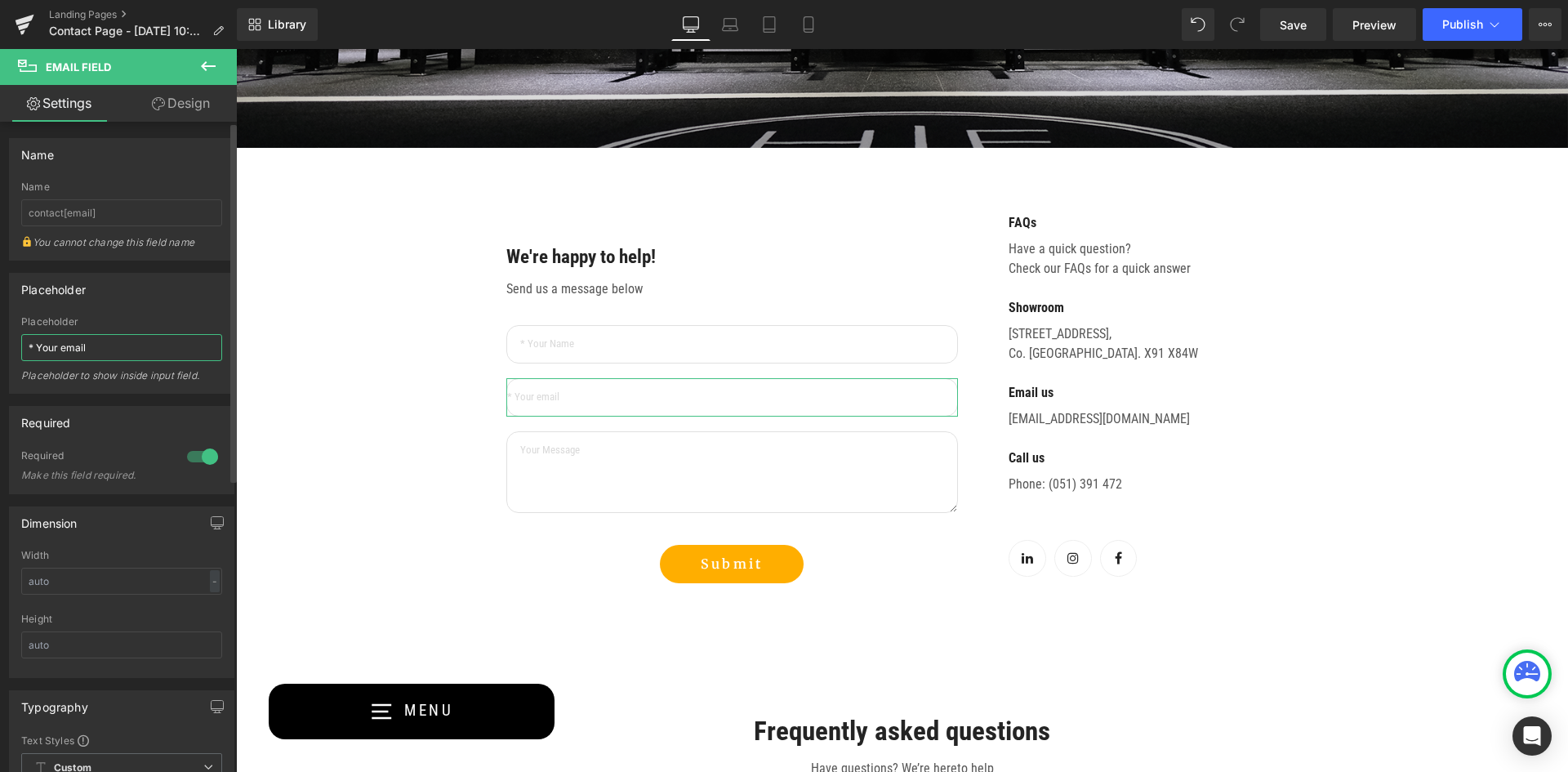
drag, startPoint x: 26, startPoint y: 345, endPoint x: 38, endPoint y: 348, distance: 12.4
click at [27, 345] on input "* Your email" at bounding box center [122, 348] width 201 height 27
type input "* Your email"
click at [322, 363] on div "Contact Us Heading Text Block Row Hero Banner 196px 216px We're happy to help! …" at bounding box center [901, 726] width 1332 height 2122
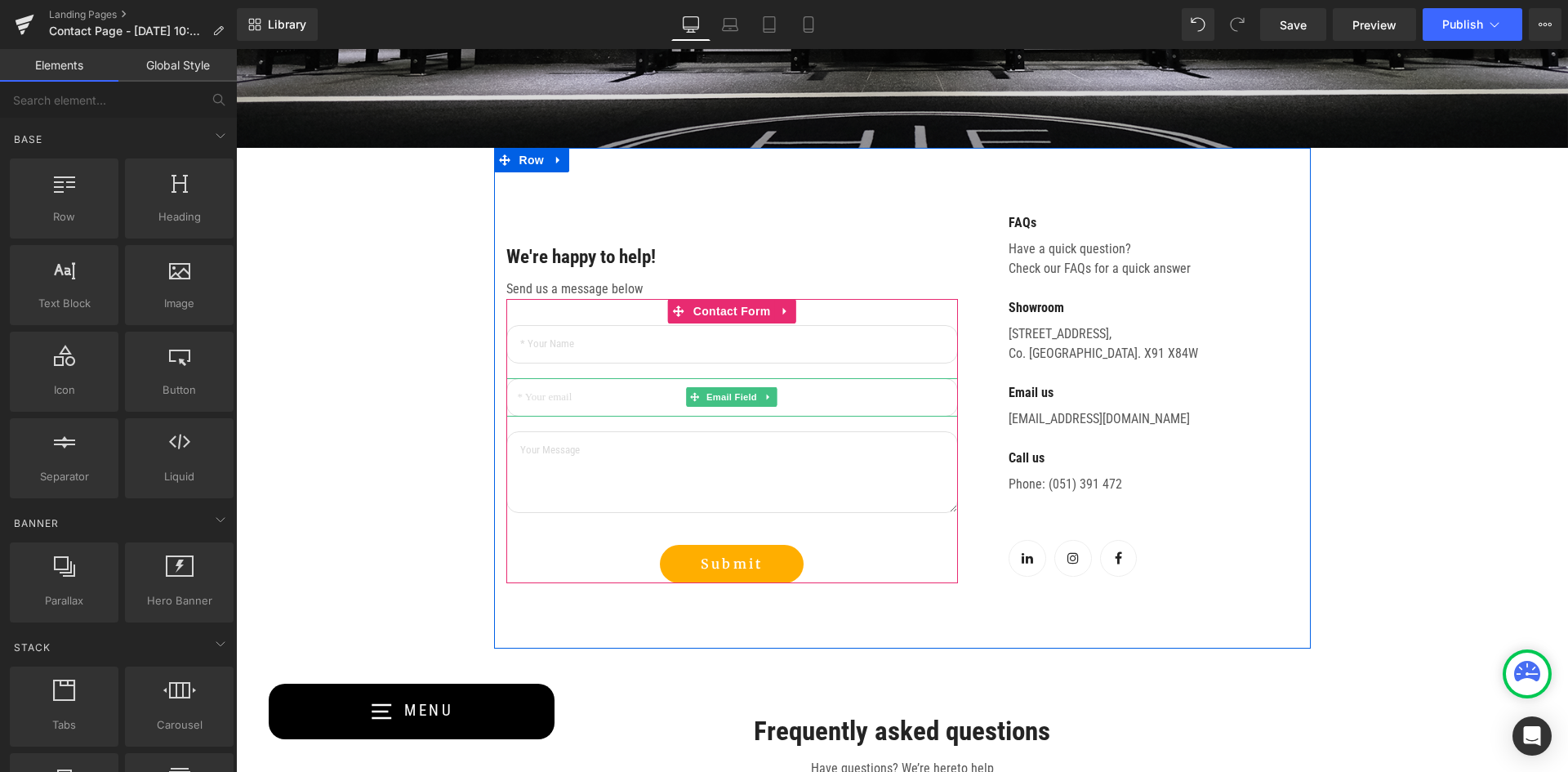
click at [574, 399] on input "email" at bounding box center [732, 397] width 451 height 38
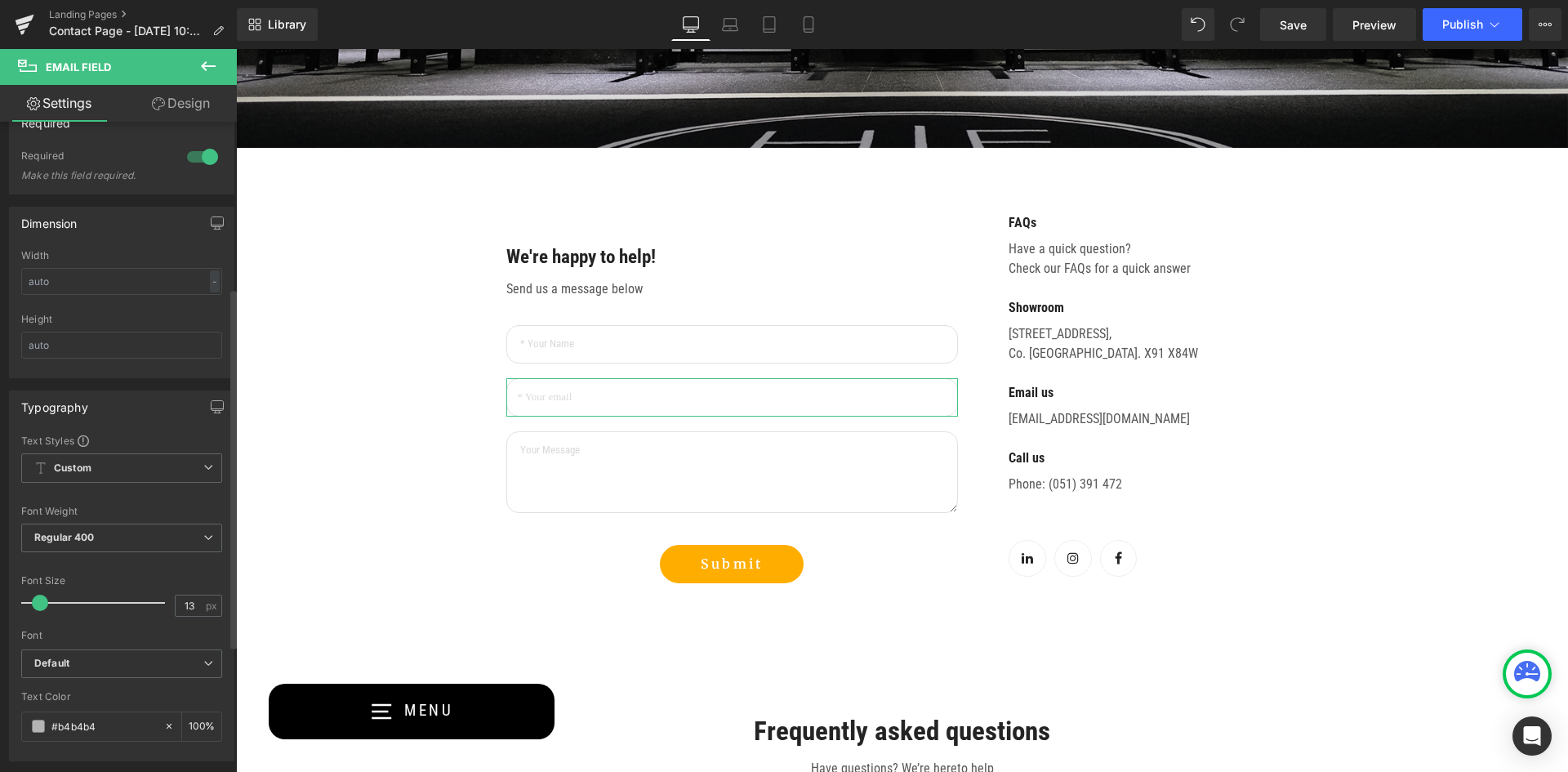
scroll to position [327, 0]
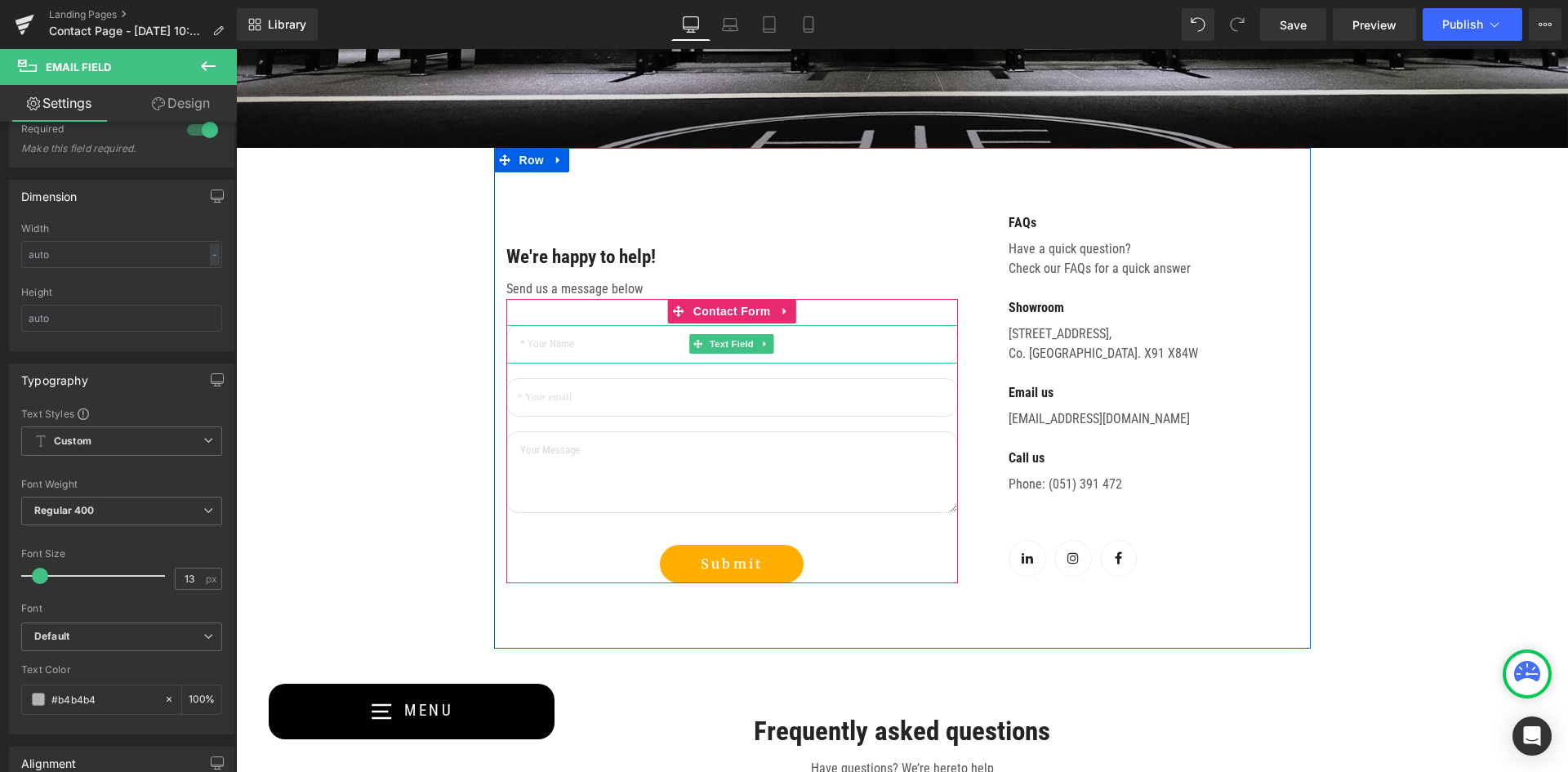
click at [583, 339] on input "text" at bounding box center [732, 344] width 451 height 38
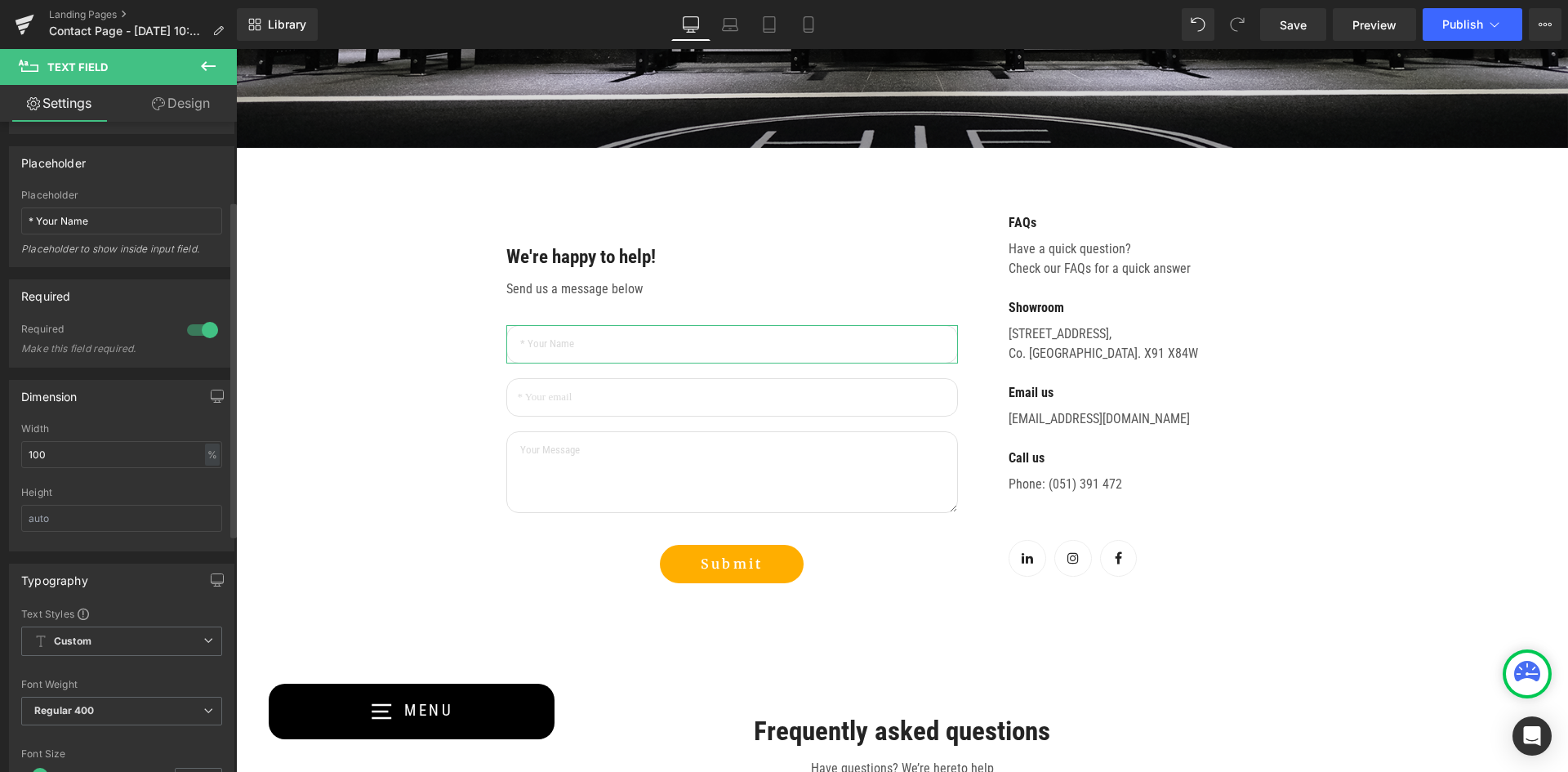
scroll to position [164, 0]
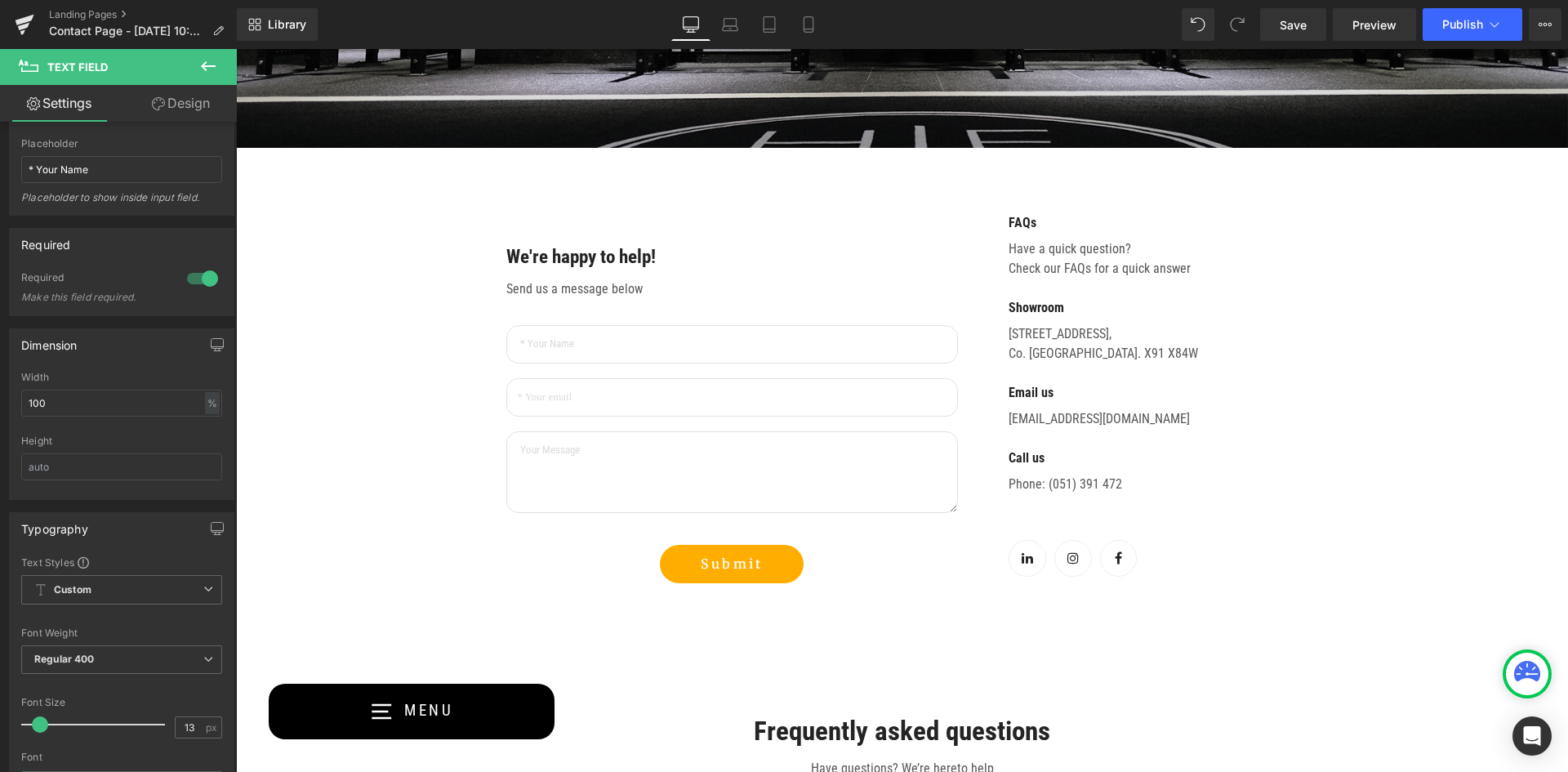
click at [337, 348] on div "Contact Us Heading Text Block Row Hero Banner 196px 216px We're happy to help! …" at bounding box center [901, 726] width 1332 height 2122
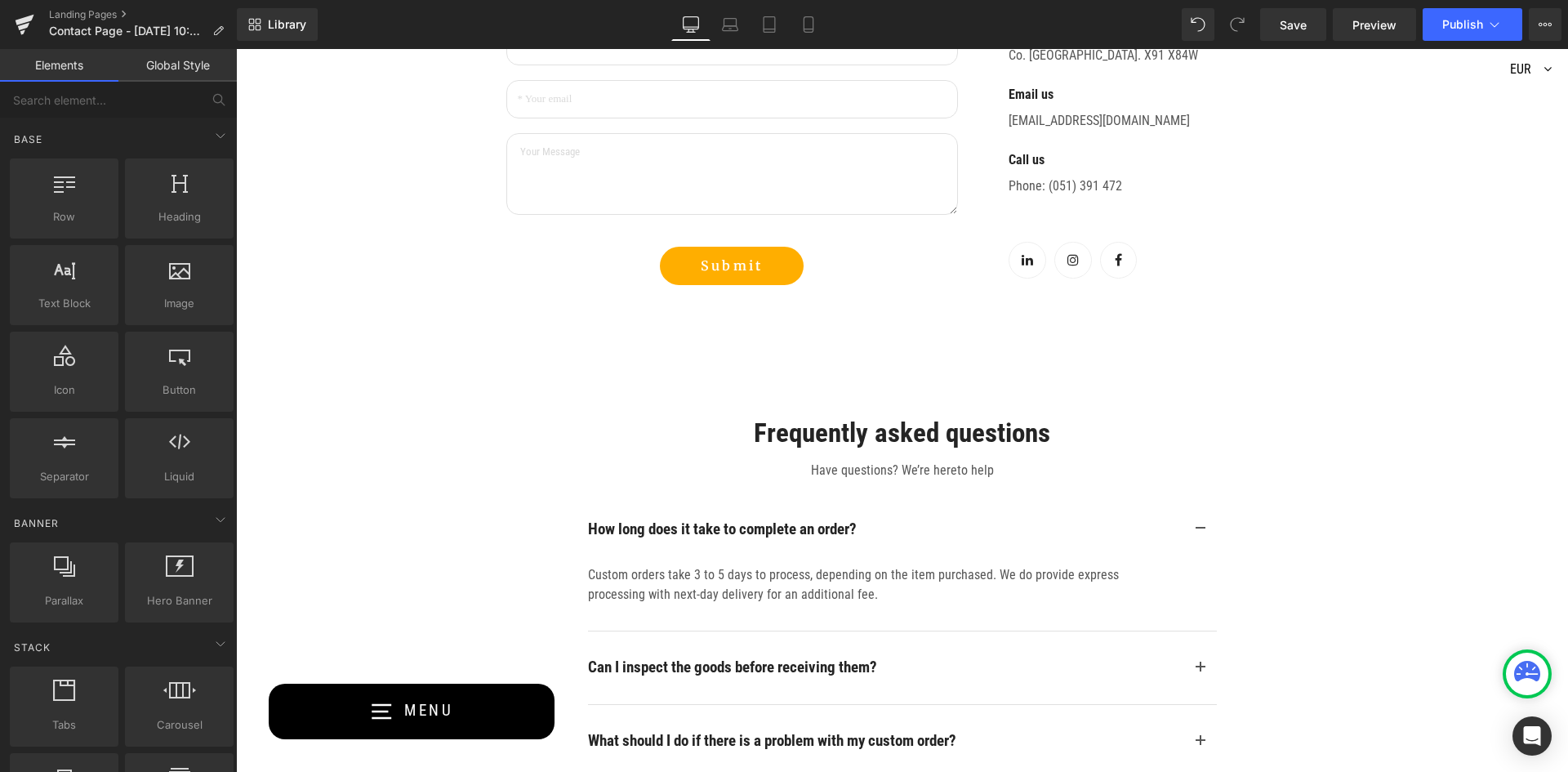
scroll to position [817, 0]
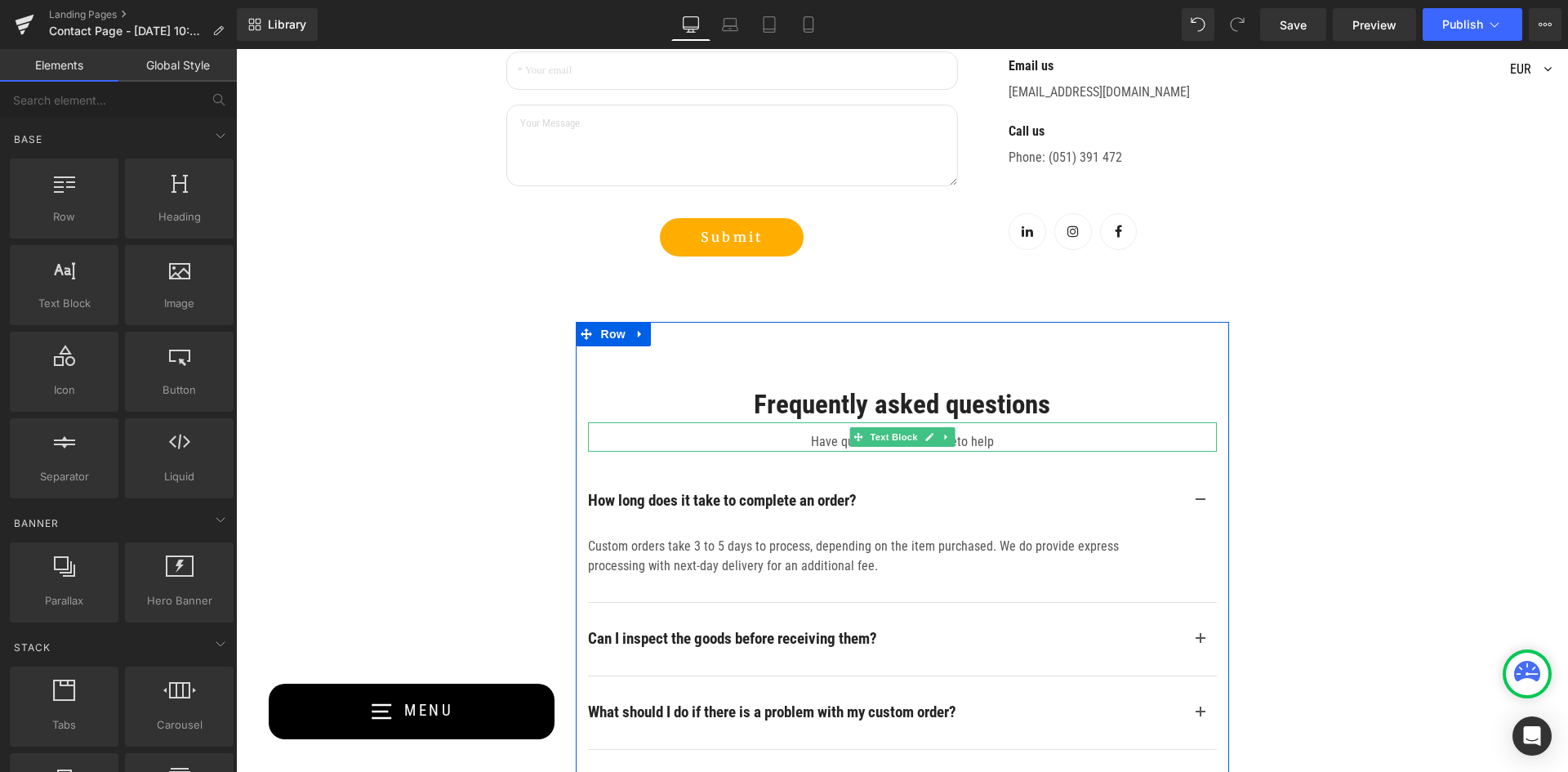
click at [960, 441] on p "Have questions? We’re hereto help" at bounding box center [902, 441] width 629 height 20
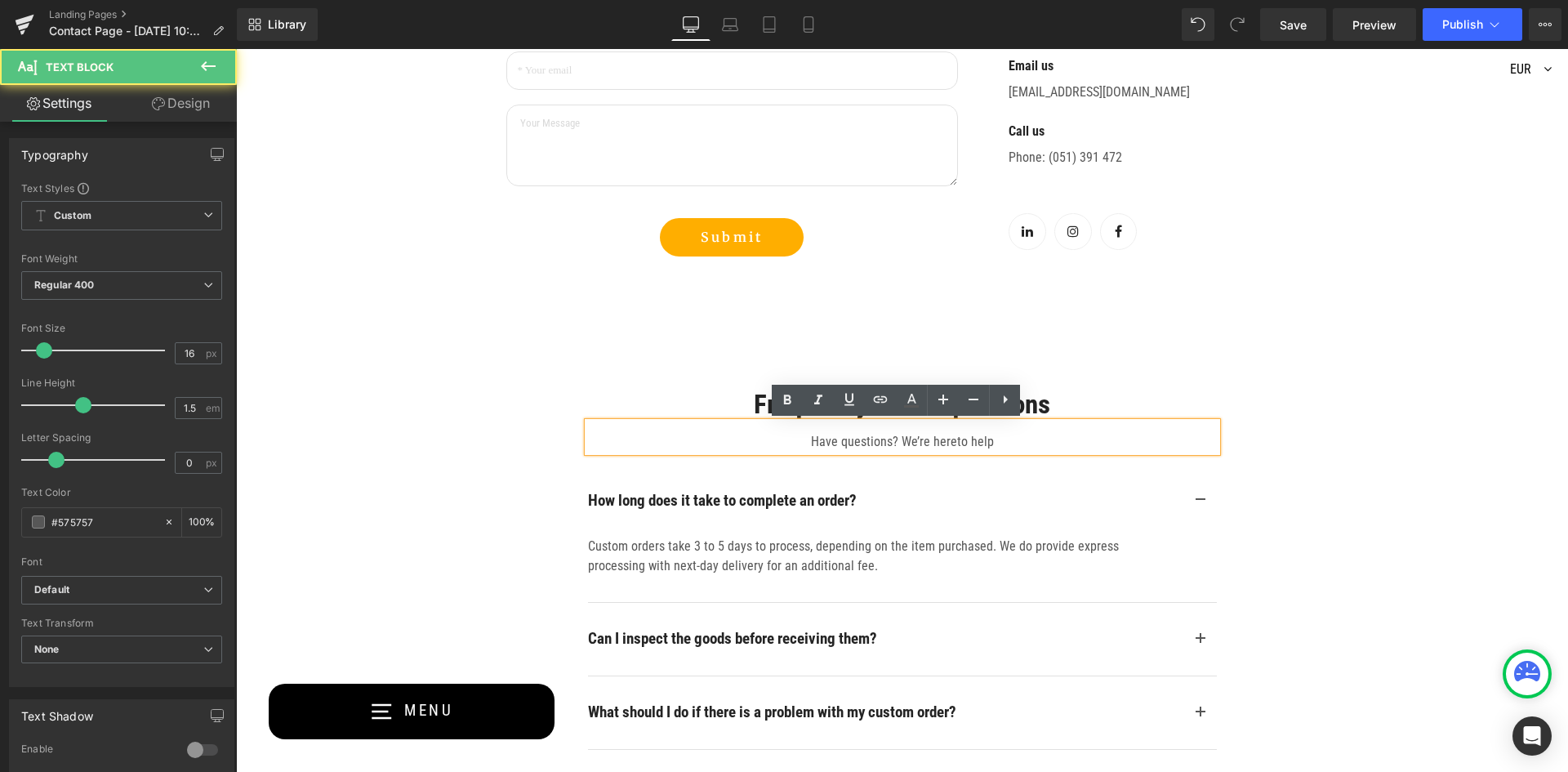
drag, startPoint x: 959, startPoint y: 440, endPoint x: 973, endPoint y: 451, distance: 17.8
click at [959, 441] on p "Have questions? We’re hereto help" at bounding box center [902, 441] width 629 height 20
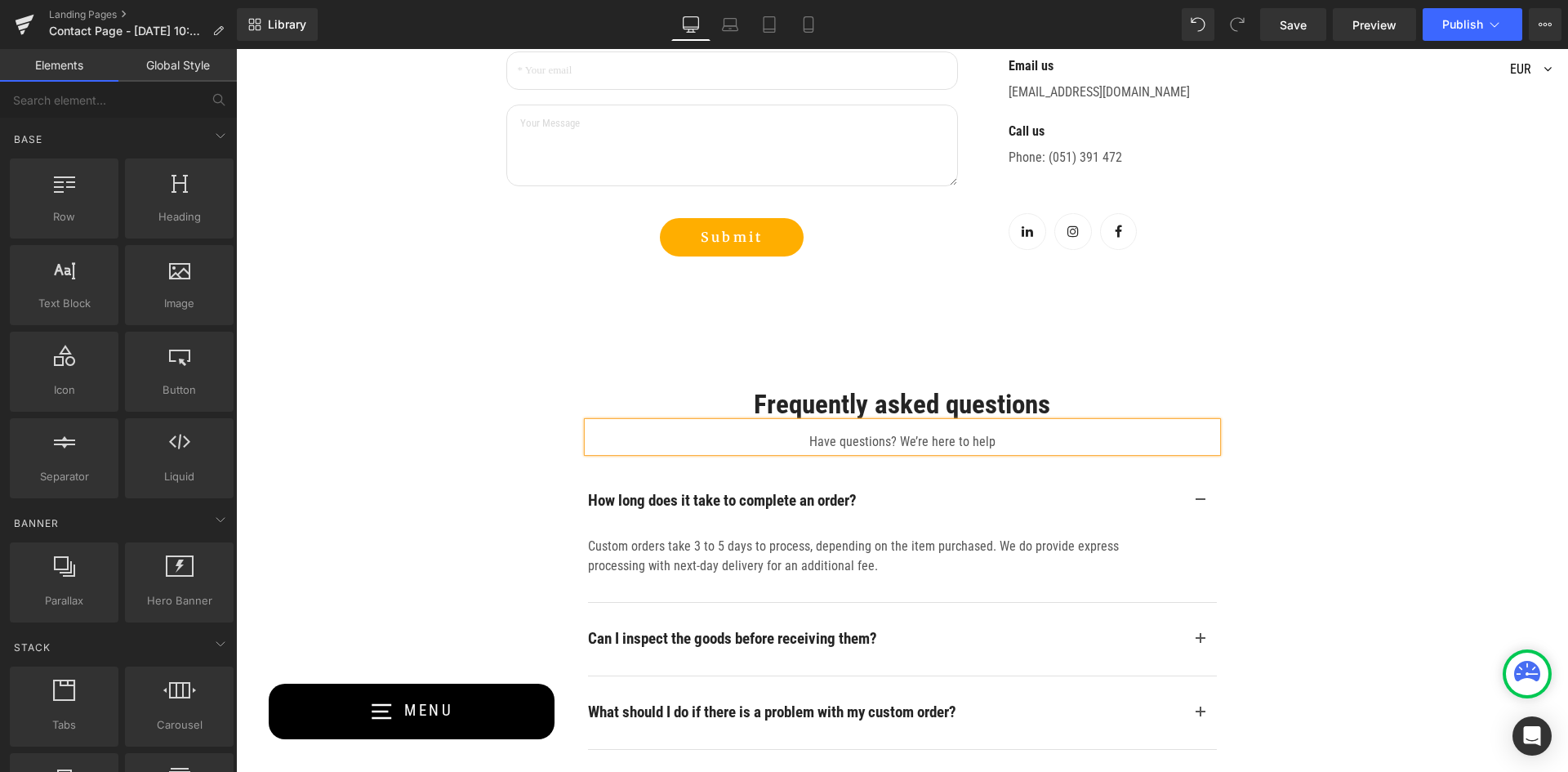
click at [400, 348] on div "Contact Us Heading Text Block Row Hero Banner 196px 216px We're happy to help! …" at bounding box center [901, 399] width 1332 height 2122
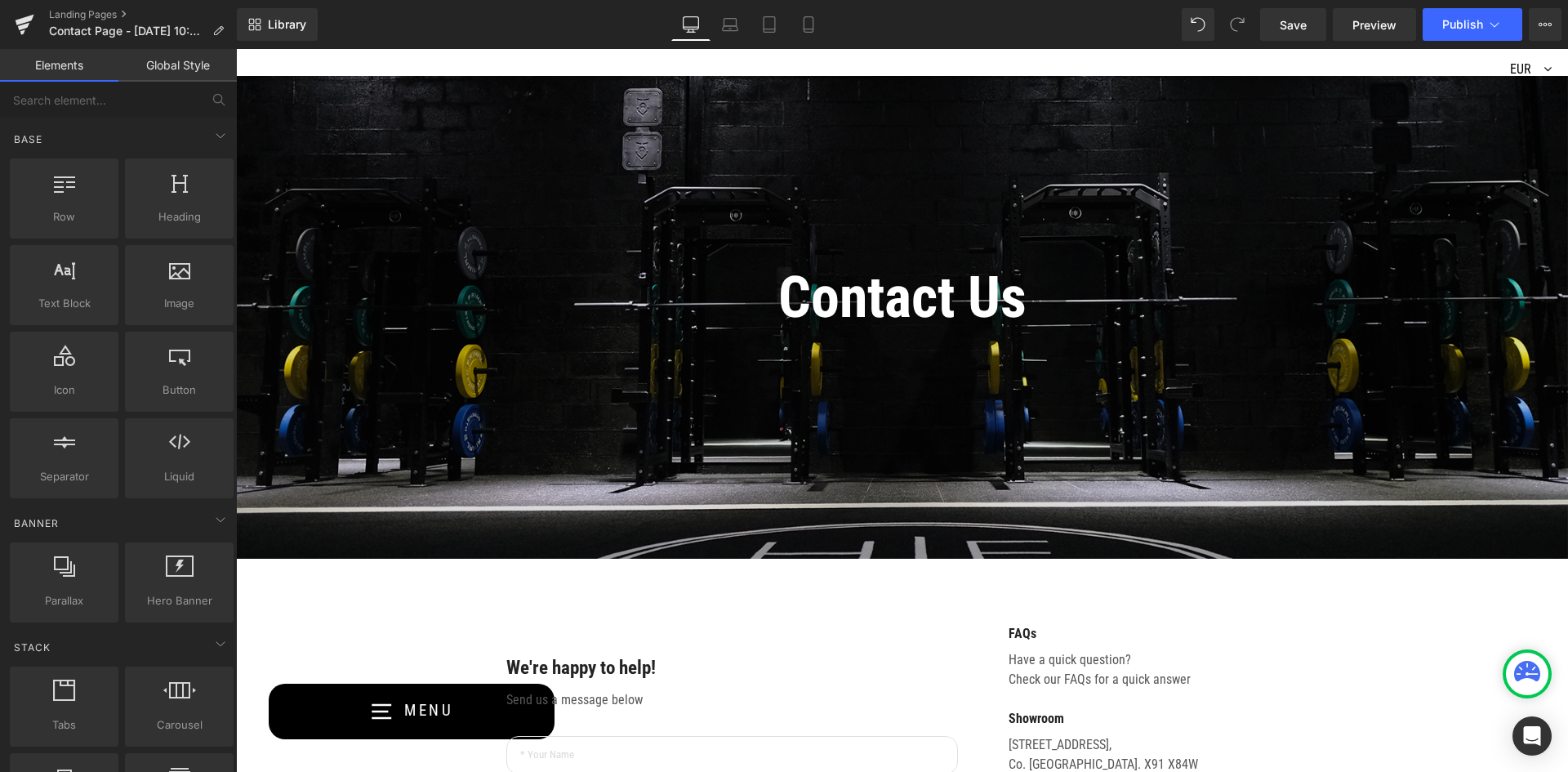
scroll to position [0, 0]
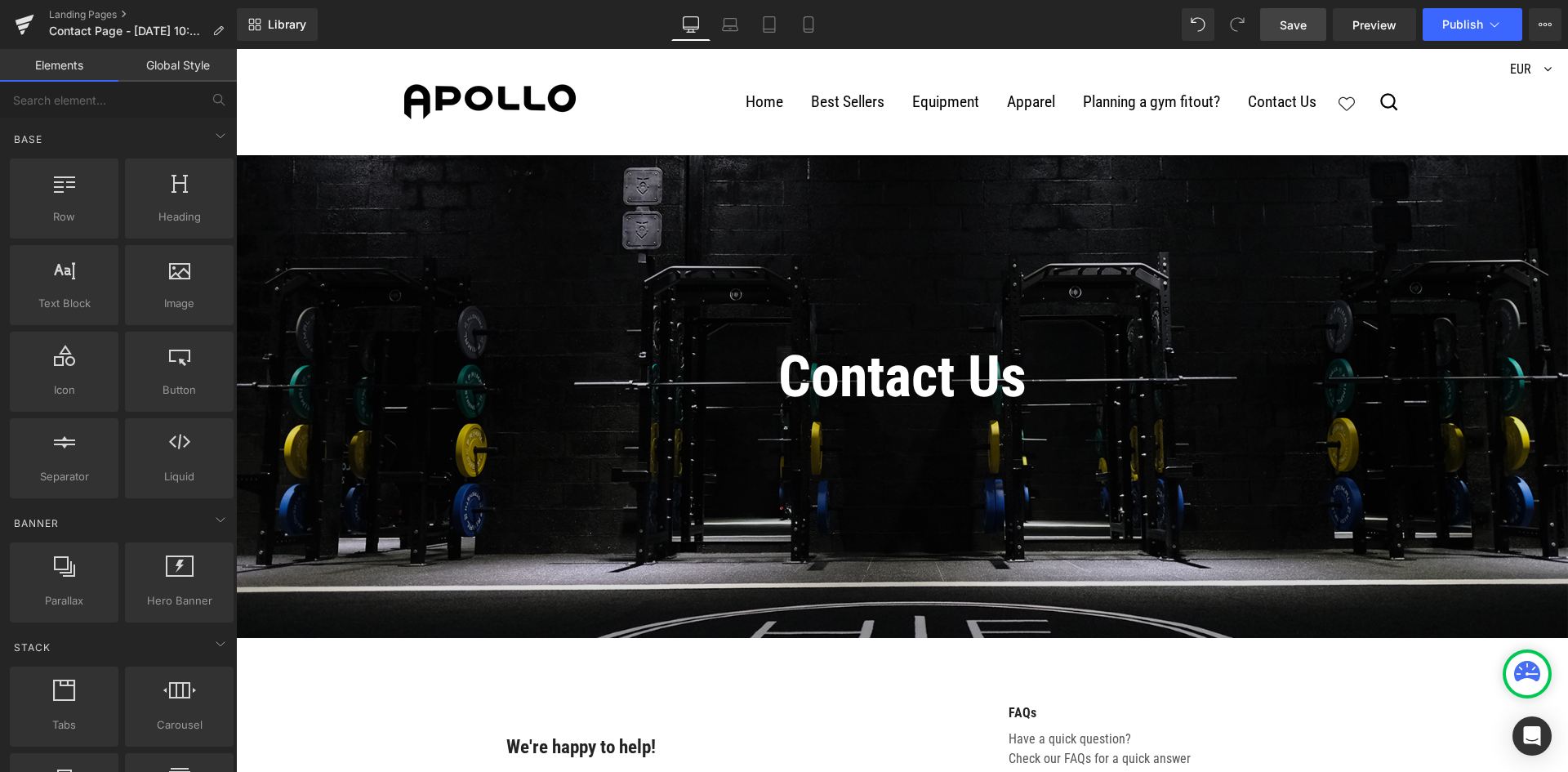
click at [1287, 23] on span "Save" at bounding box center [1293, 24] width 27 height 17
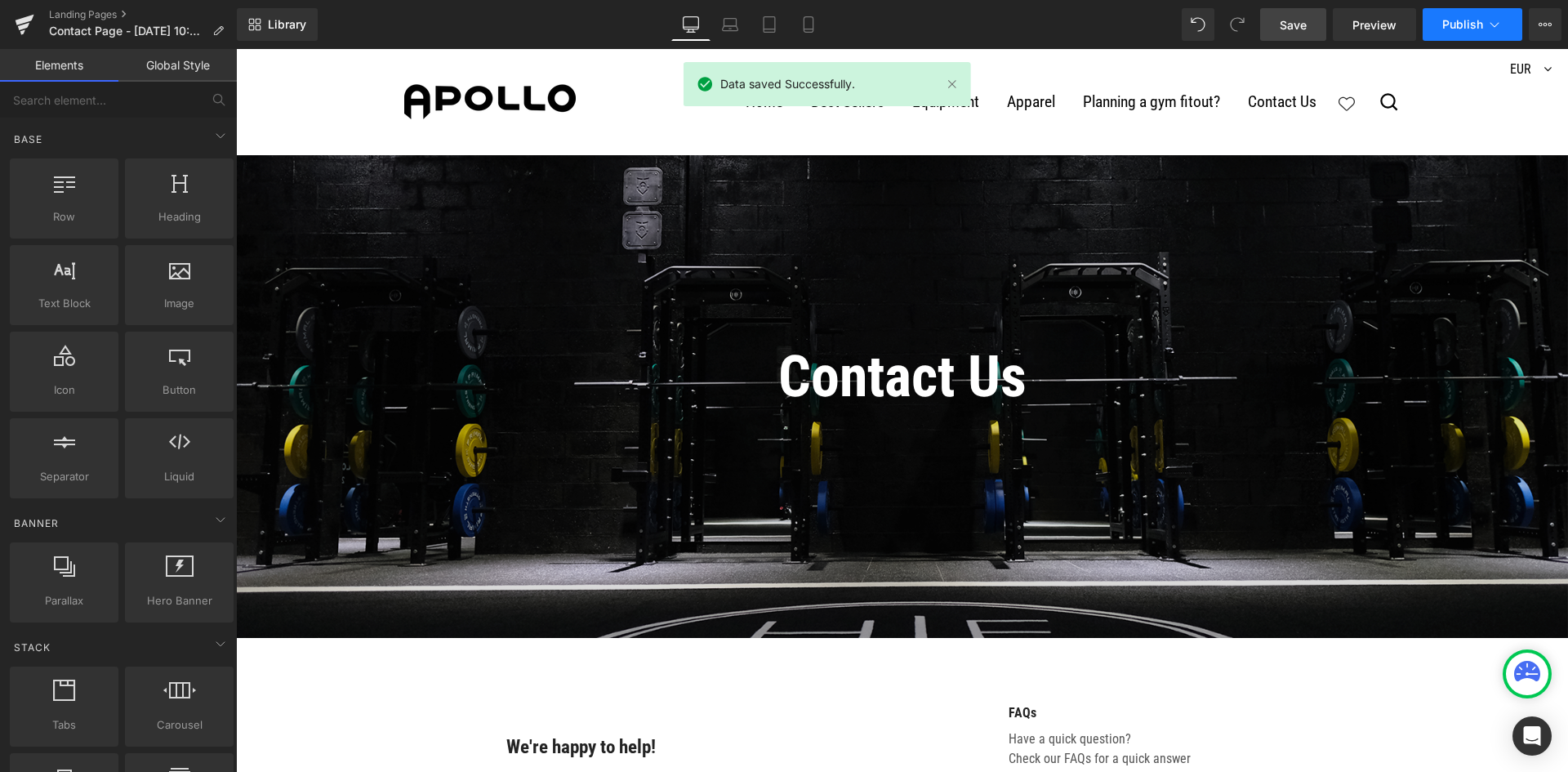
click at [1488, 20] on icon at bounding box center [1494, 24] width 16 height 16
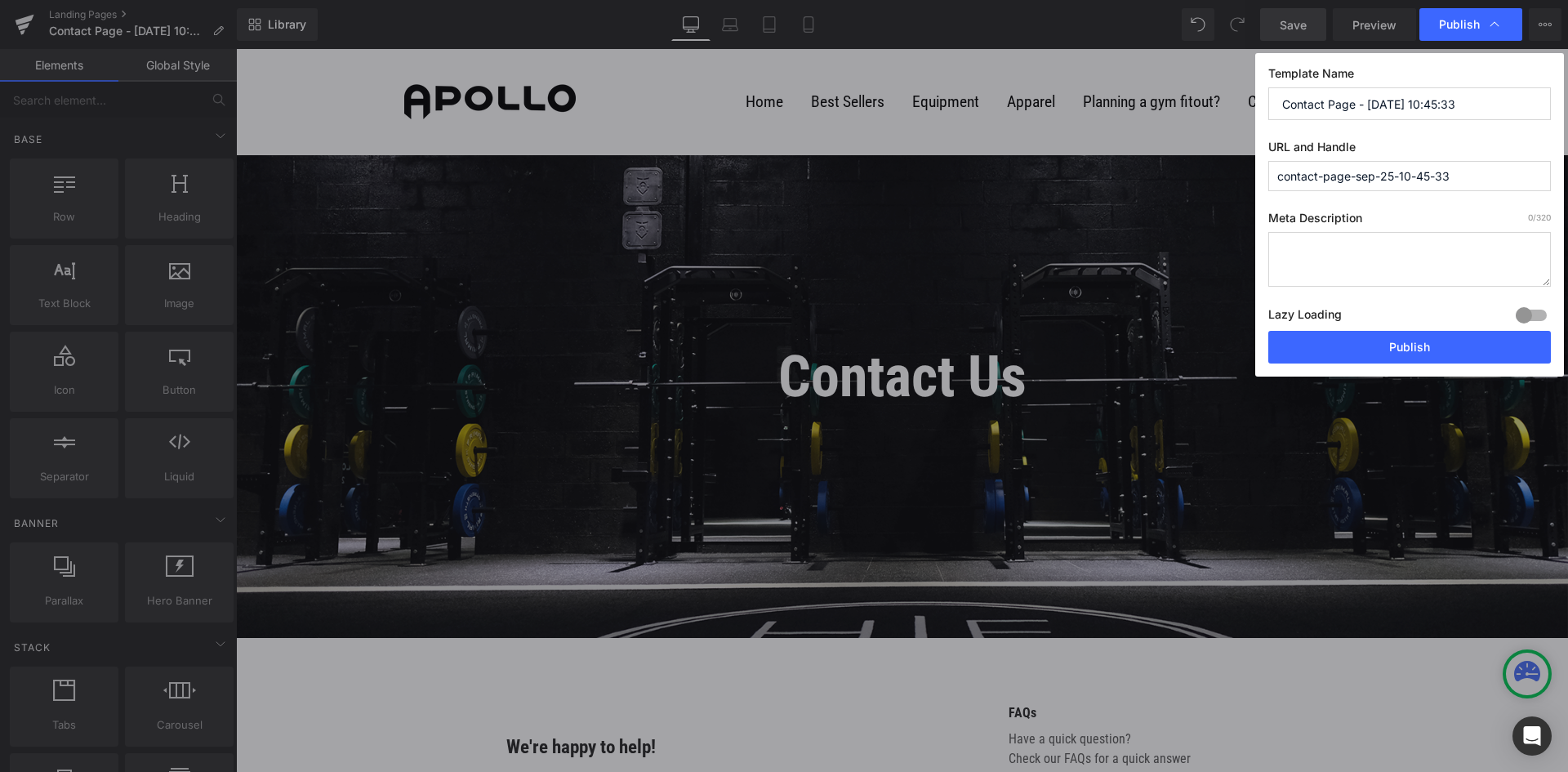
click at [1488, 20] on icon at bounding box center [1494, 24] width 16 height 16
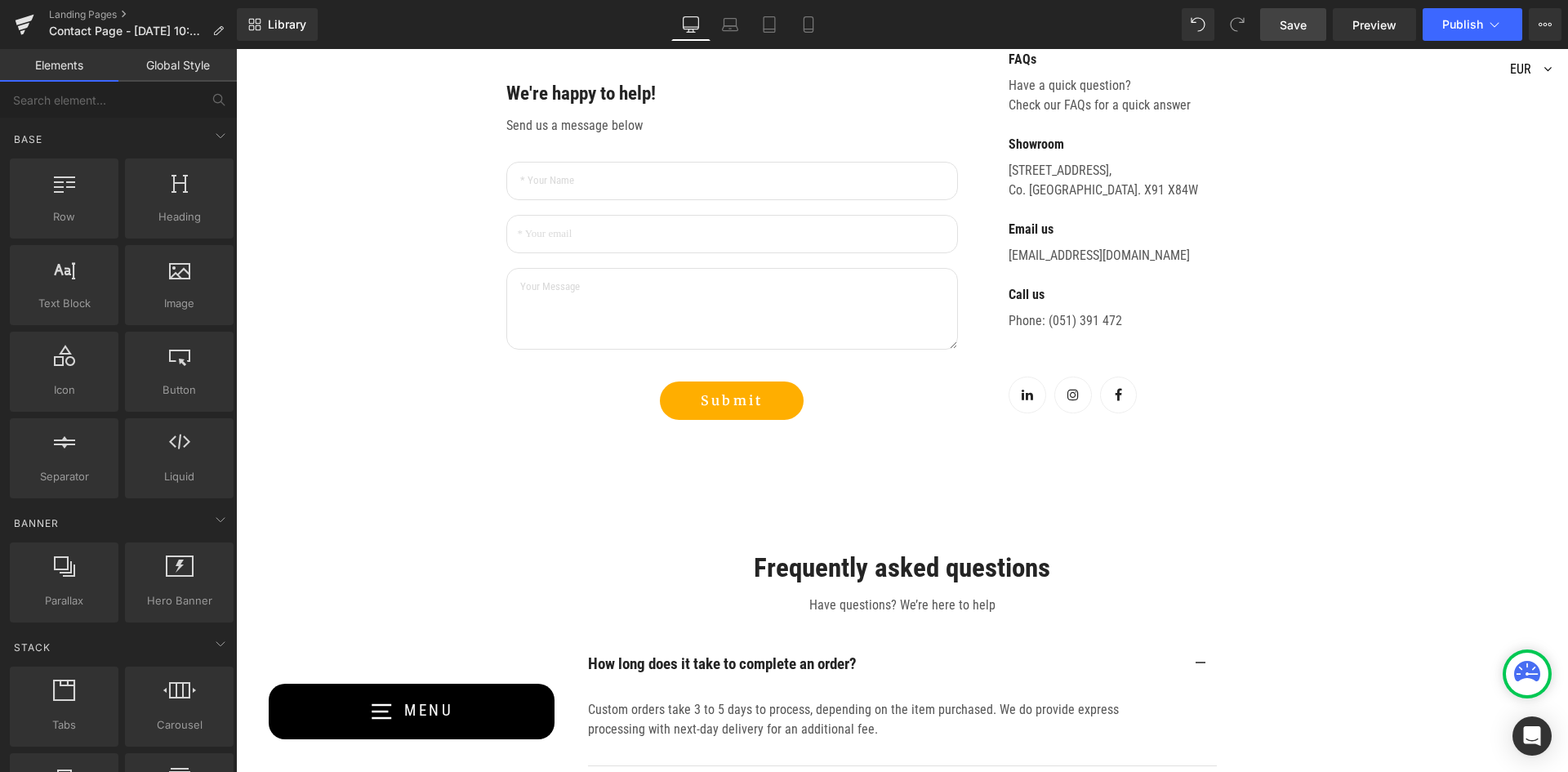
scroll to position [490, 0]
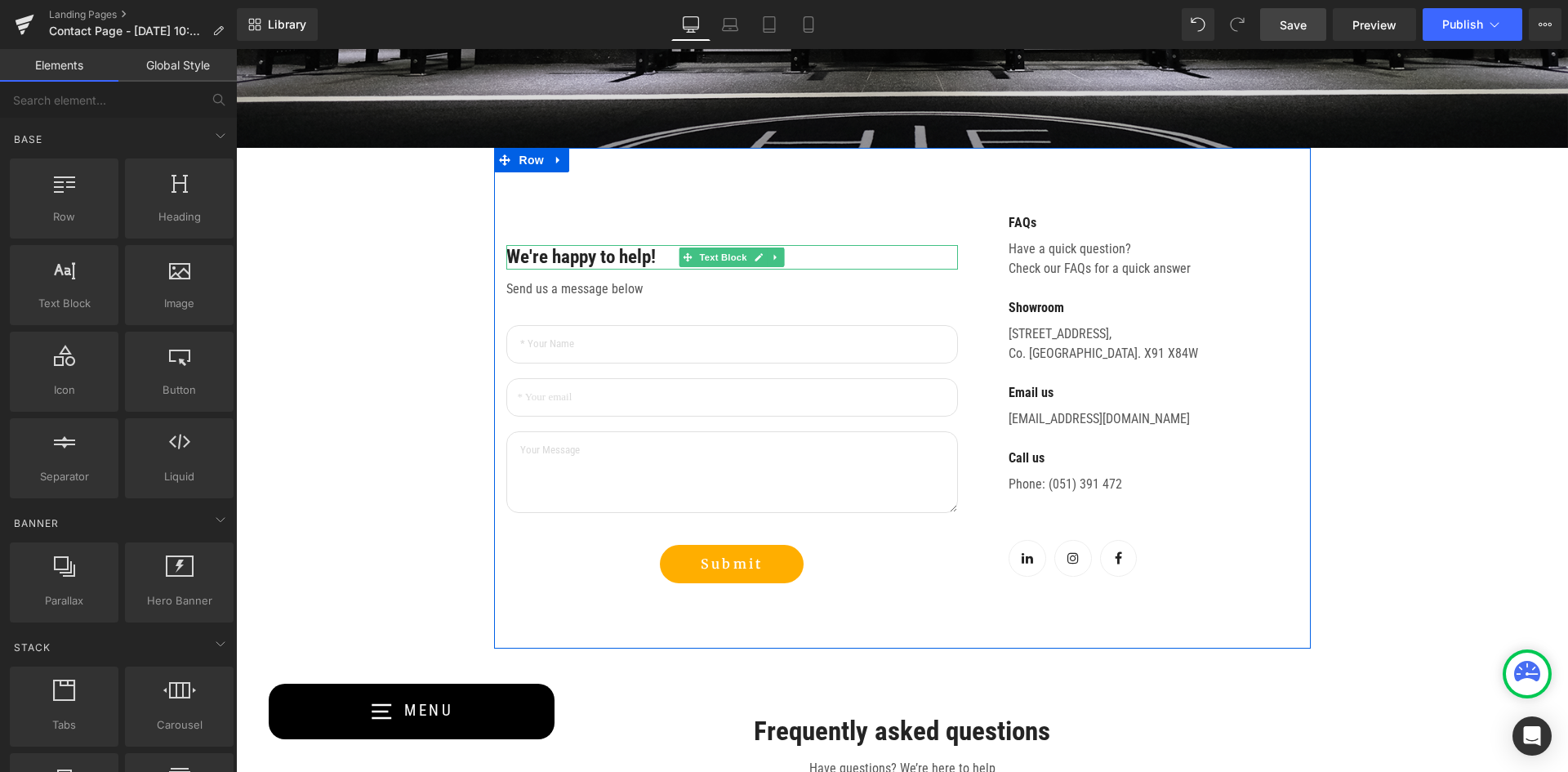
click at [603, 257] on p "We're happy to help!" at bounding box center [732, 256] width 451 height 24
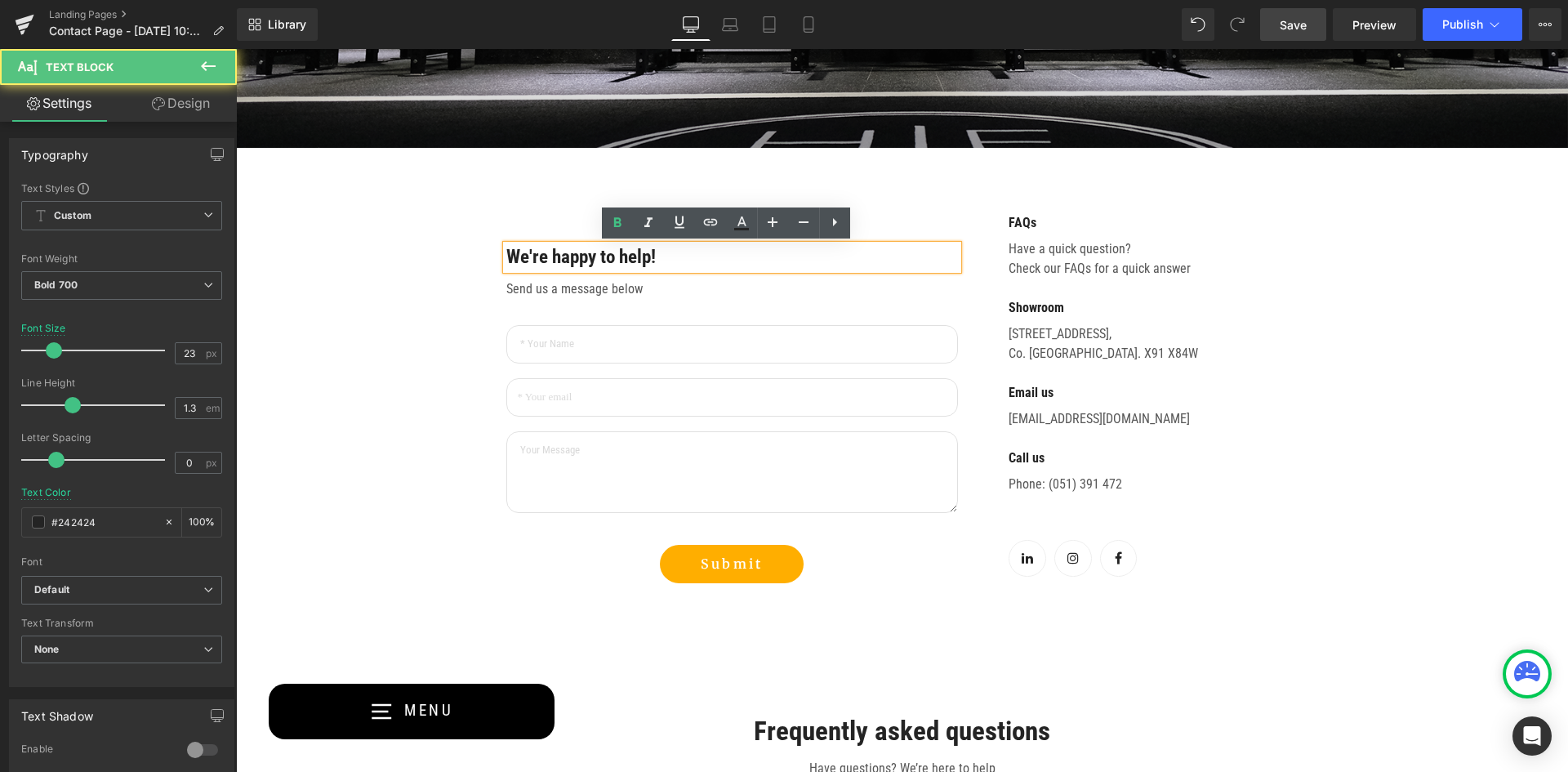
click at [606, 261] on p "We're happy to help!" at bounding box center [732, 256] width 451 height 24
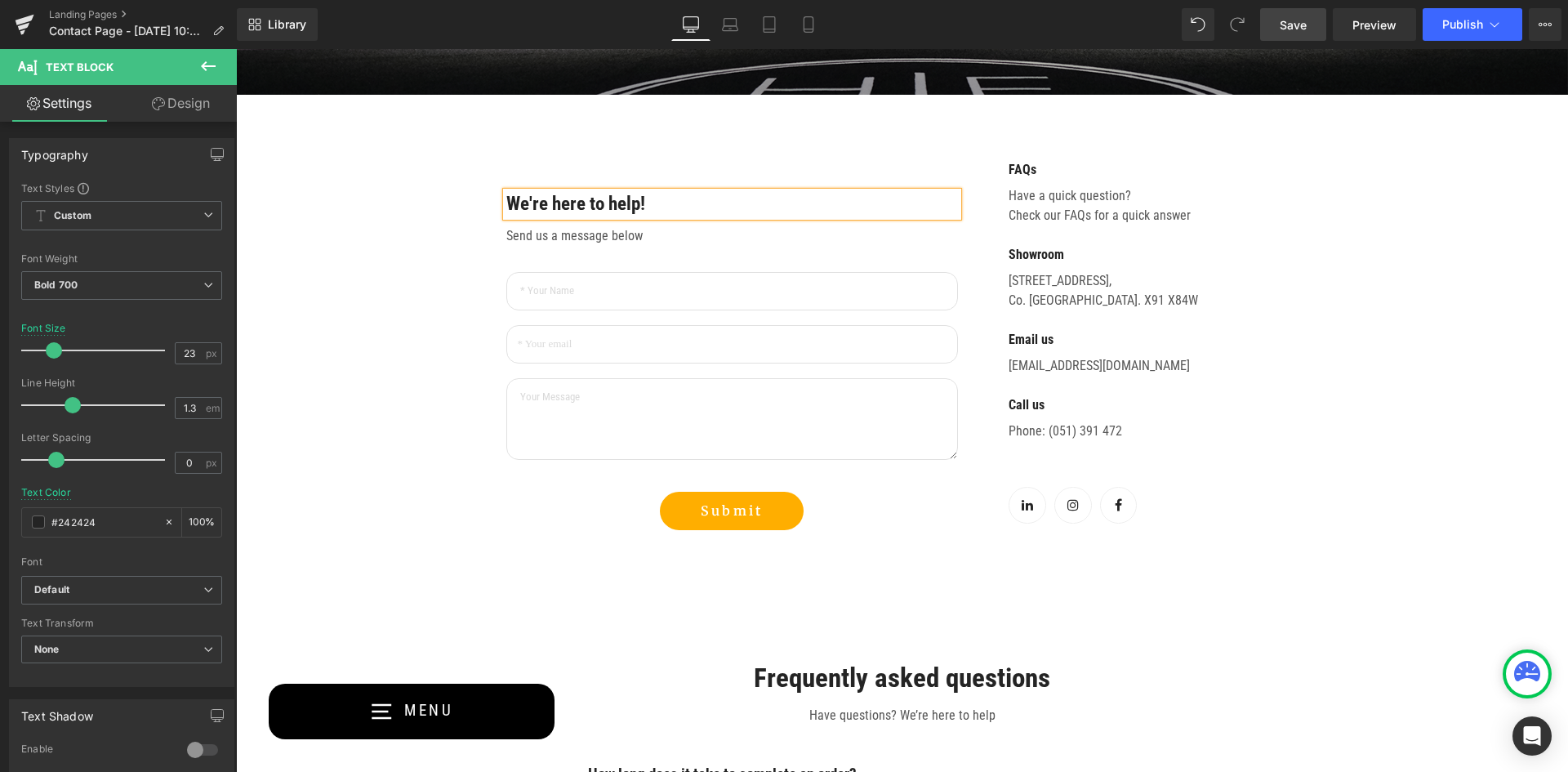
scroll to position [572, 0]
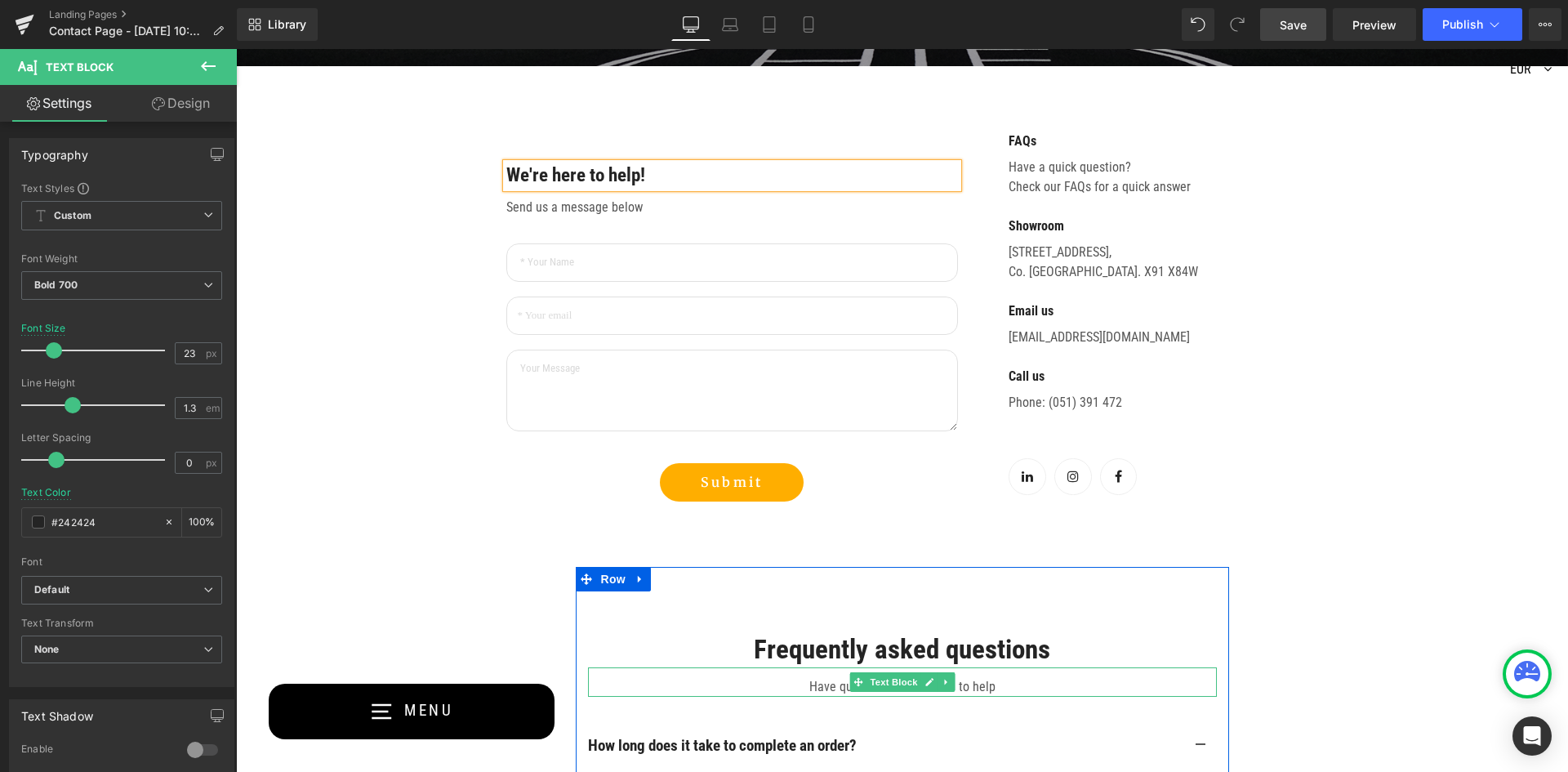
click at [956, 685] on p "Have questions? We’re here to help" at bounding box center [902, 687] width 629 height 20
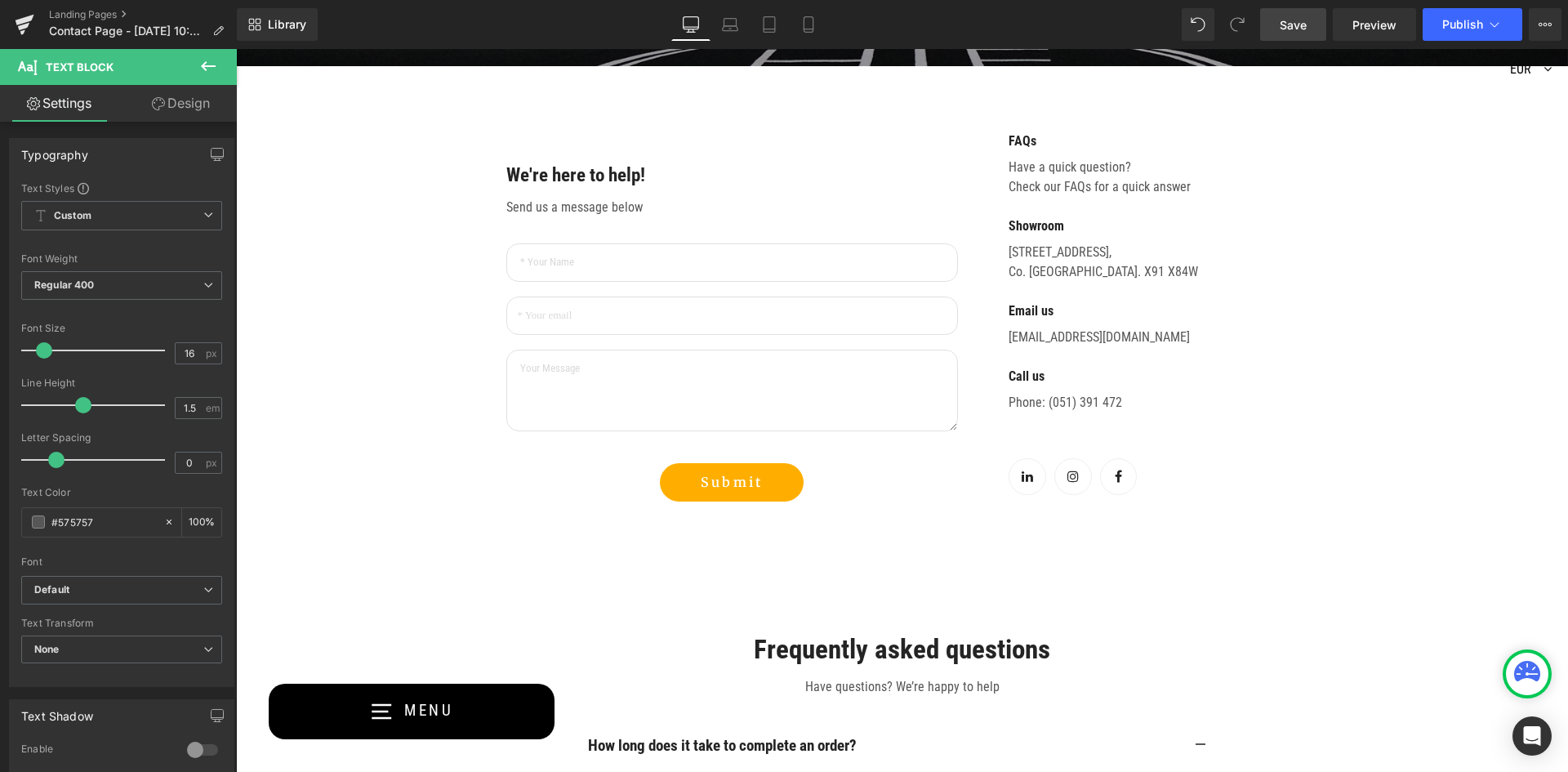
click at [452, 500] on div "Contact Us Heading Text Block Row Hero Banner 196px 216px We're here to help! T…" at bounding box center [901, 644] width 1332 height 2122
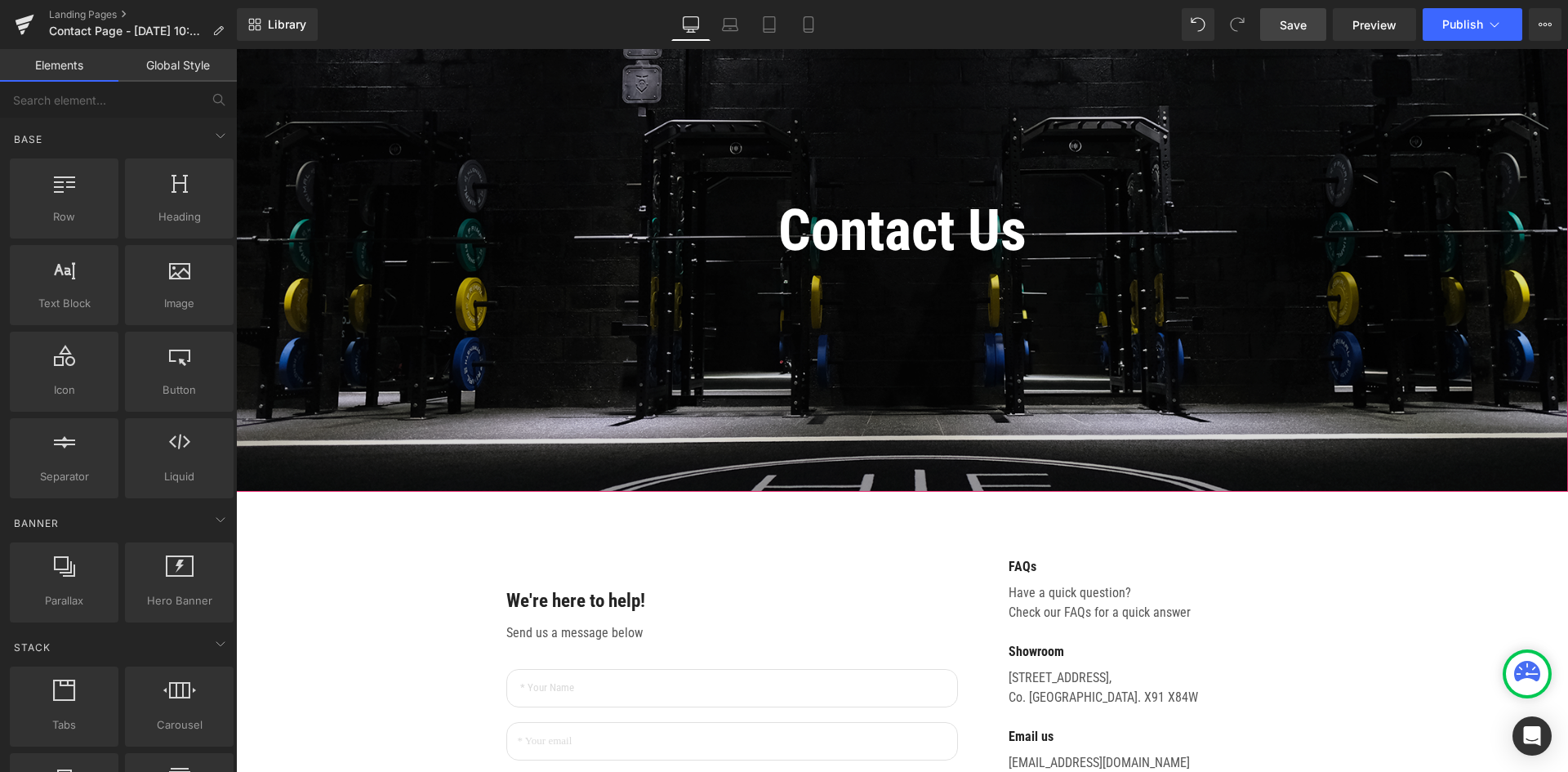
scroll to position [164, 0]
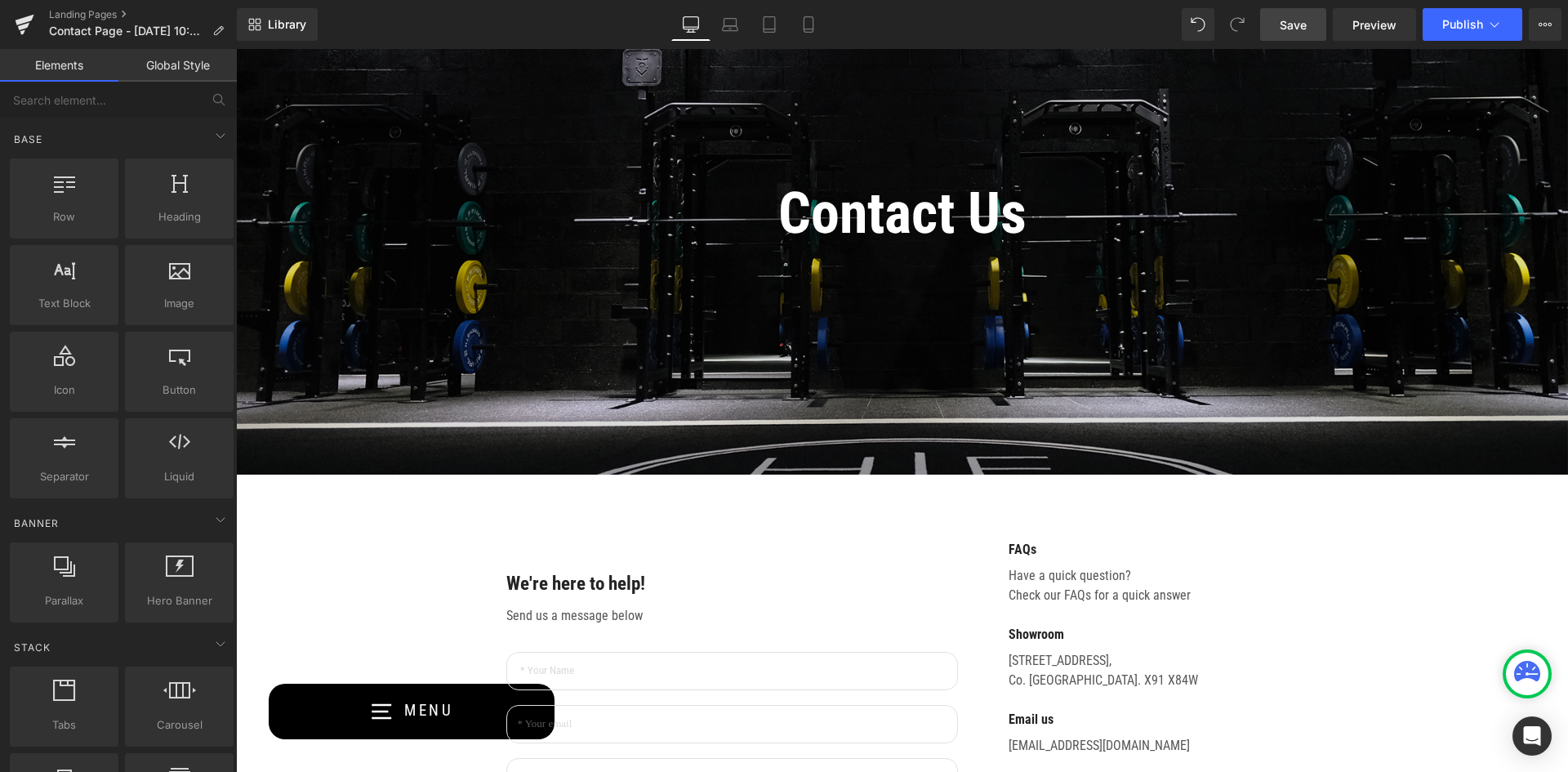
click at [1303, 6] on div "Library Desktop Desktop Laptop Tablet Mobile Save Preview Publish Scheduled Vie…" at bounding box center [902, 24] width 1331 height 49
click at [1303, 14] on link "Save" at bounding box center [1293, 24] width 66 height 33
